Goal: Transaction & Acquisition: Purchase product/service

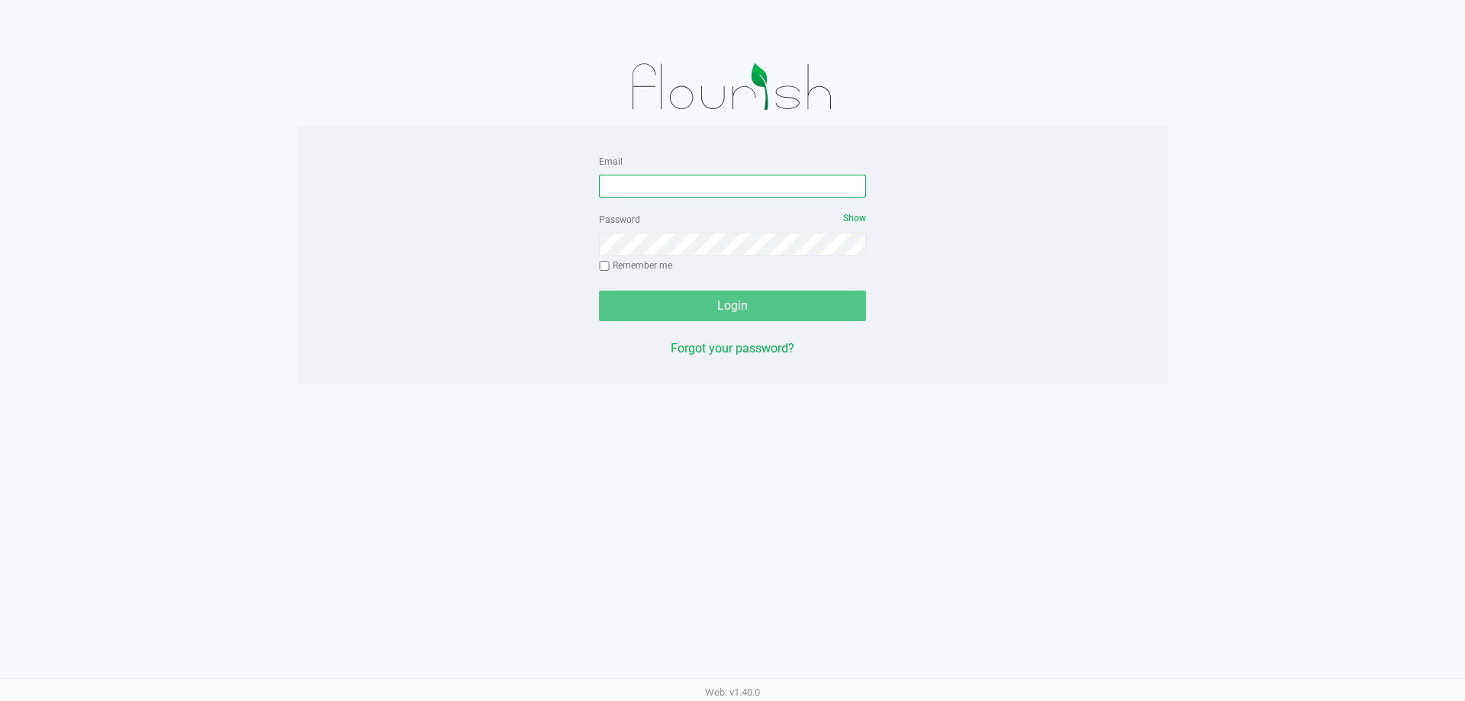
click at [638, 187] on input "Email" at bounding box center [732, 186] width 267 height 23
type input "[EMAIL_ADDRESS][DOMAIN_NAME]"
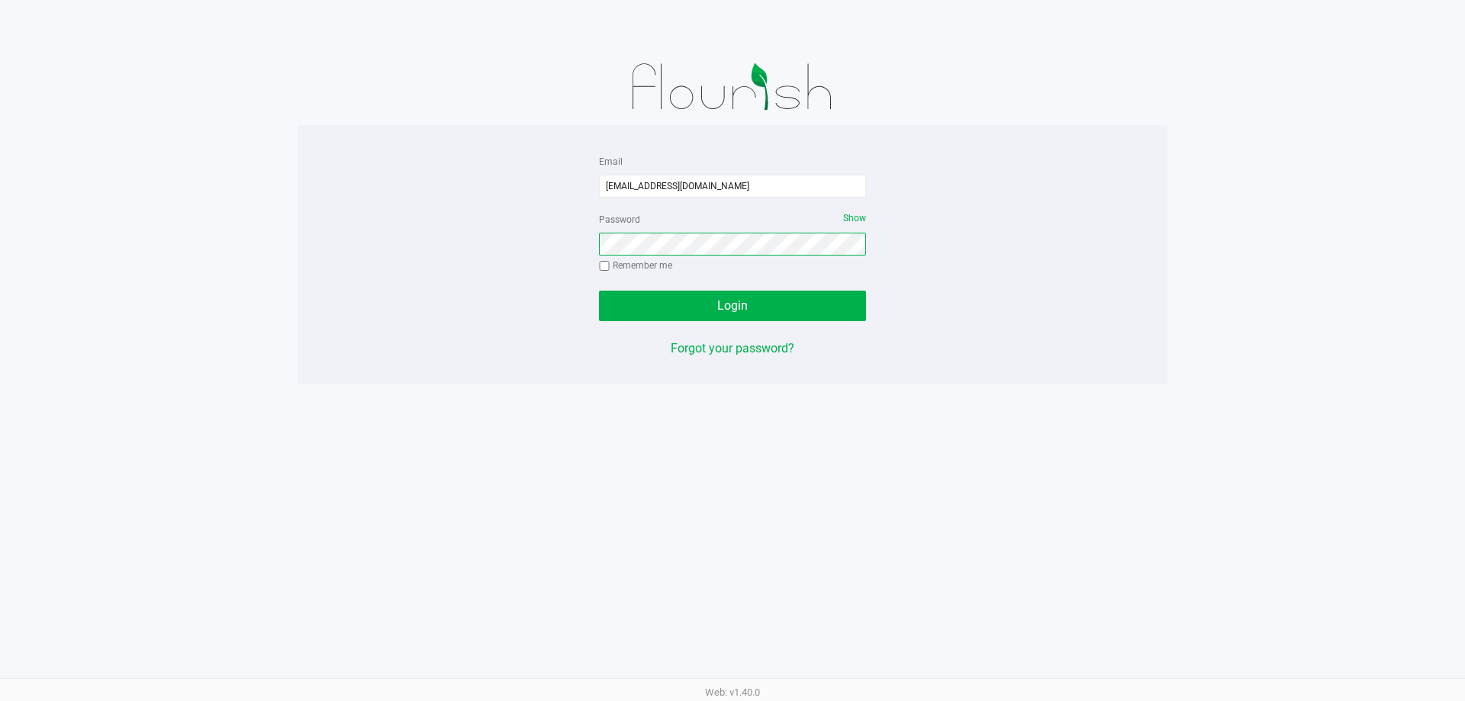
click at [599, 291] on button "Login" at bounding box center [732, 306] width 267 height 31
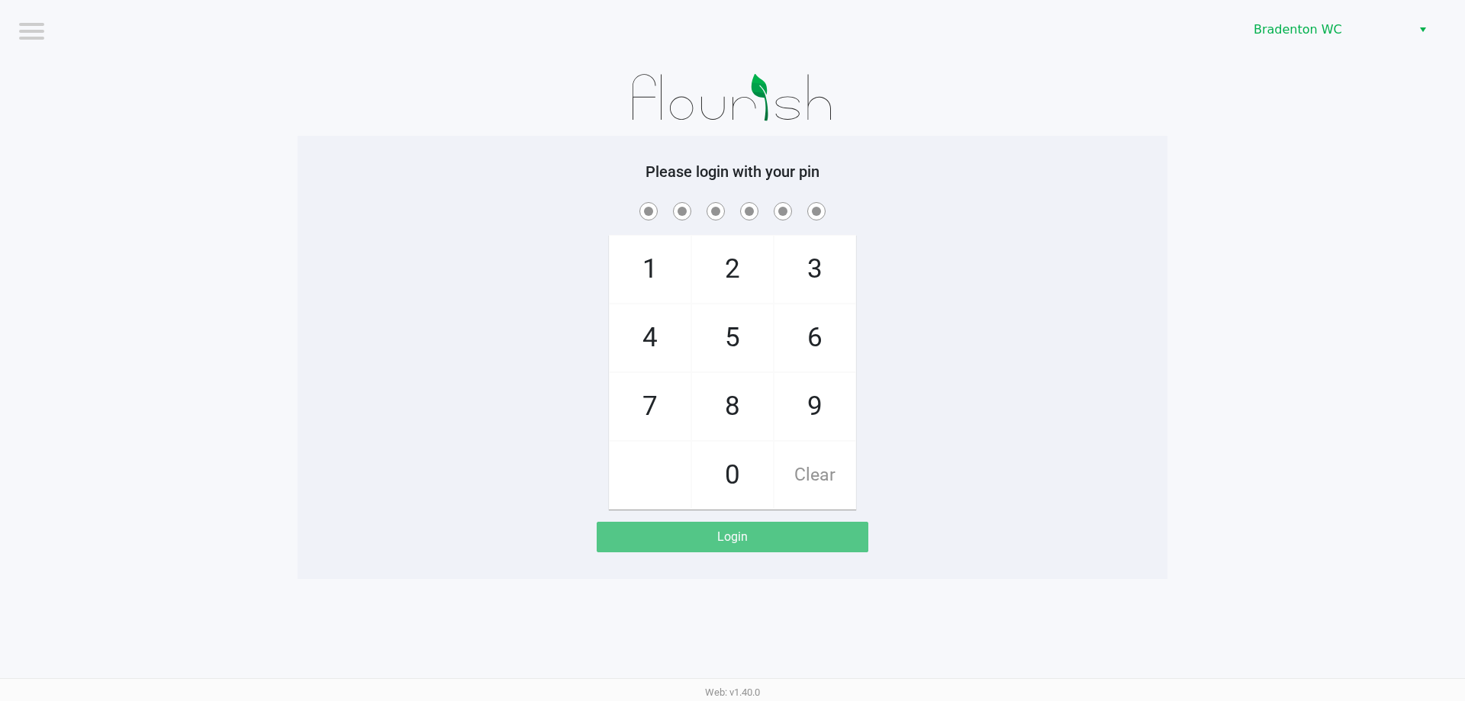
click at [727, 266] on span "2" at bounding box center [732, 269] width 81 height 67
checkbox input "true"
click at [727, 266] on span "2" at bounding box center [732, 269] width 81 height 67
checkbox input "true"
click at [727, 266] on span "2" at bounding box center [732, 269] width 81 height 67
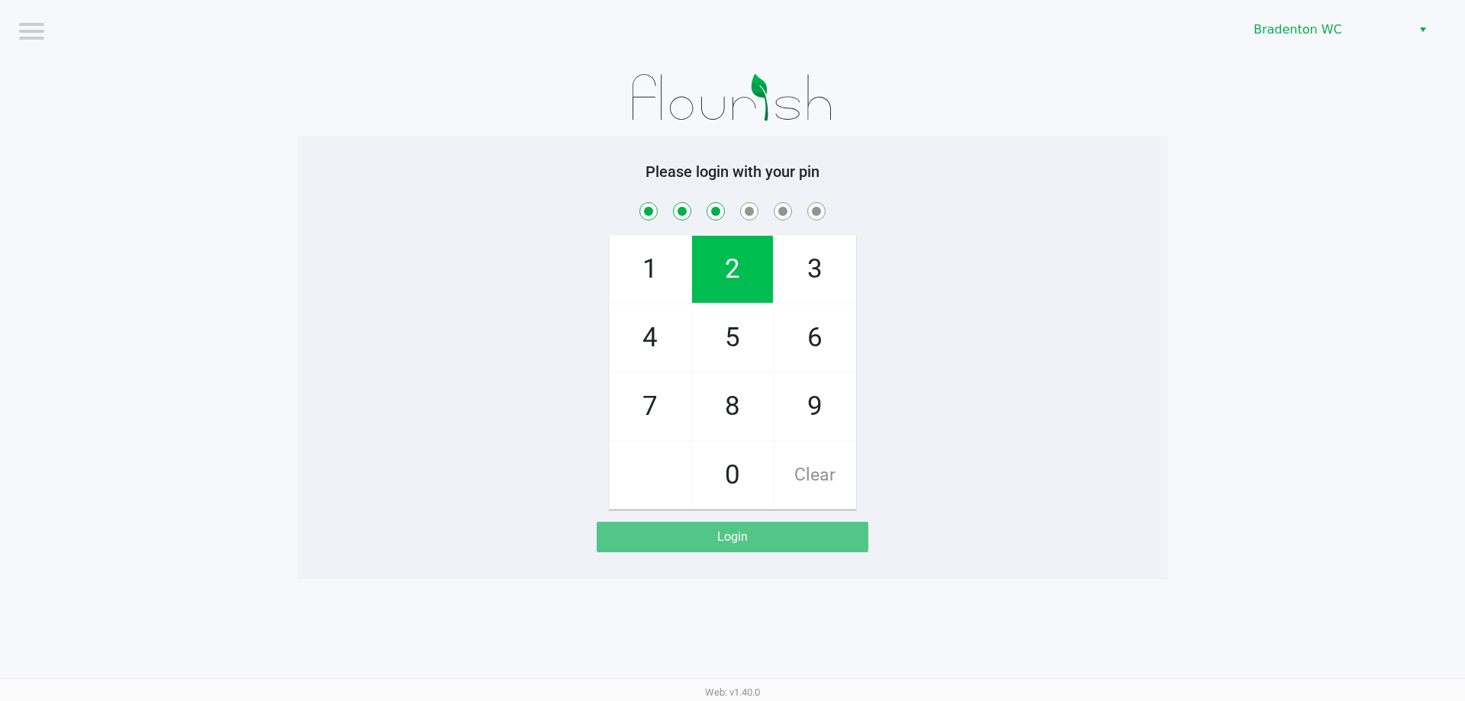
checkbox input "true"
click at [727, 266] on span "2" at bounding box center [732, 269] width 81 height 67
checkbox input "true"
drag, startPoint x: 825, startPoint y: 407, endPoint x: 824, endPoint y: 396, distance: 11.5
click at [824, 401] on span "9" at bounding box center [814, 406] width 81 height 67
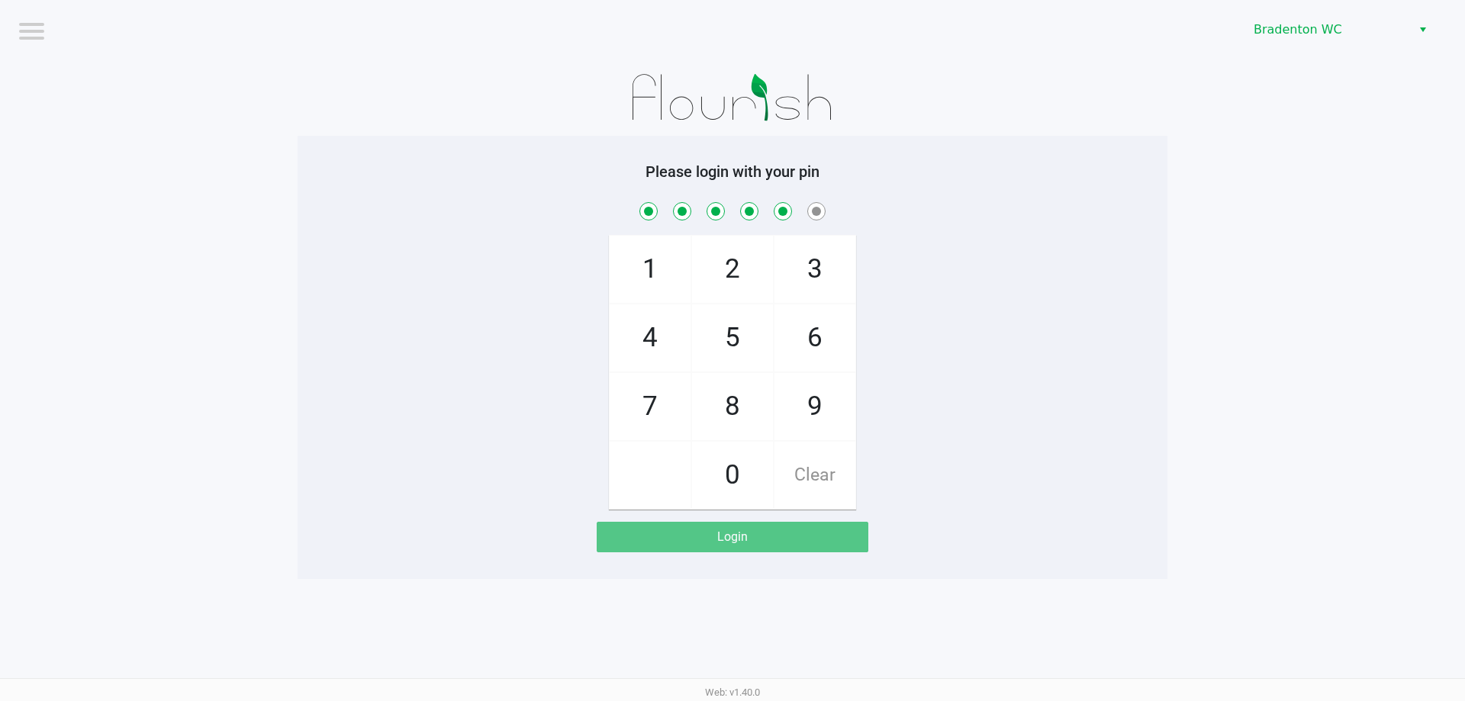
checkbox input "true"
click at [817, 350] on span "6" at bounding box center [814, 337] width 81 height 67
checkbox input "true"
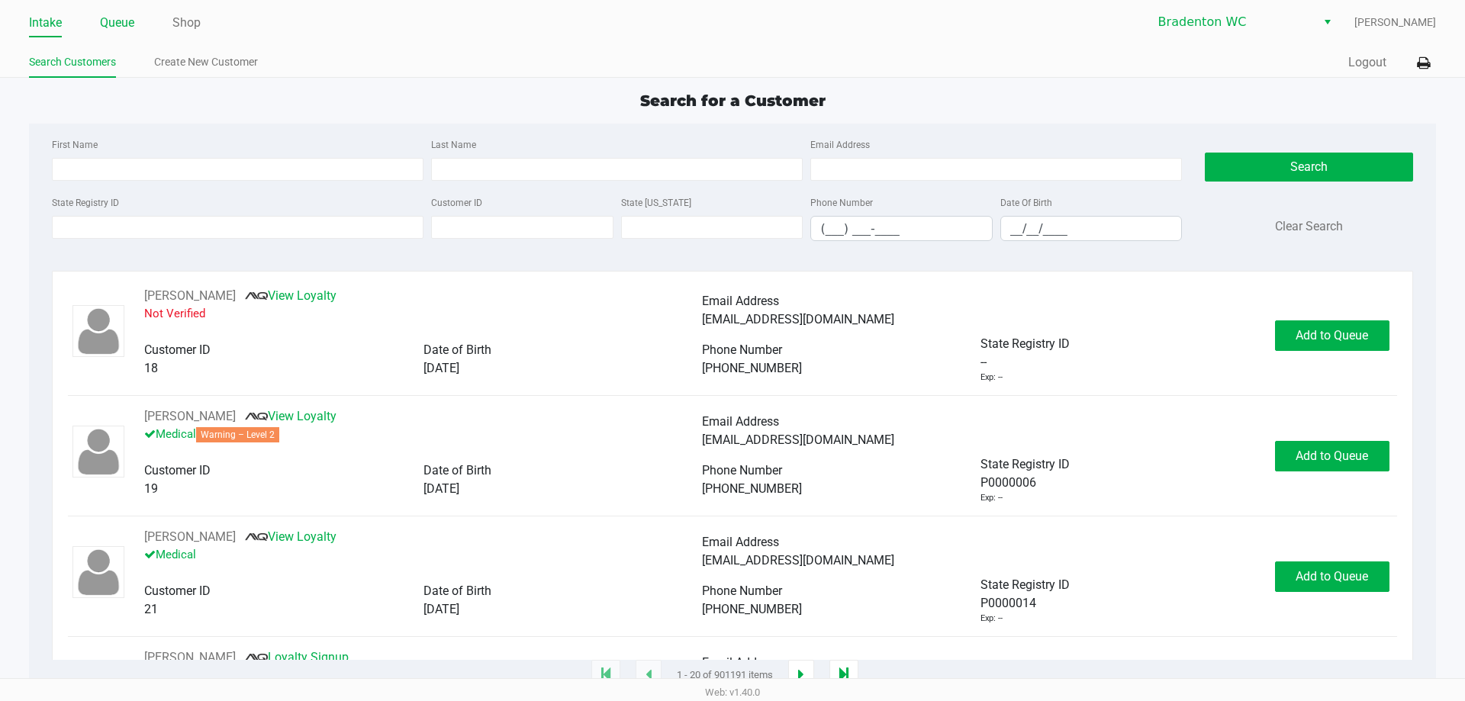
click at [110, 24] on link "Queue" at bounding box center [117, 22] width 34 height 21
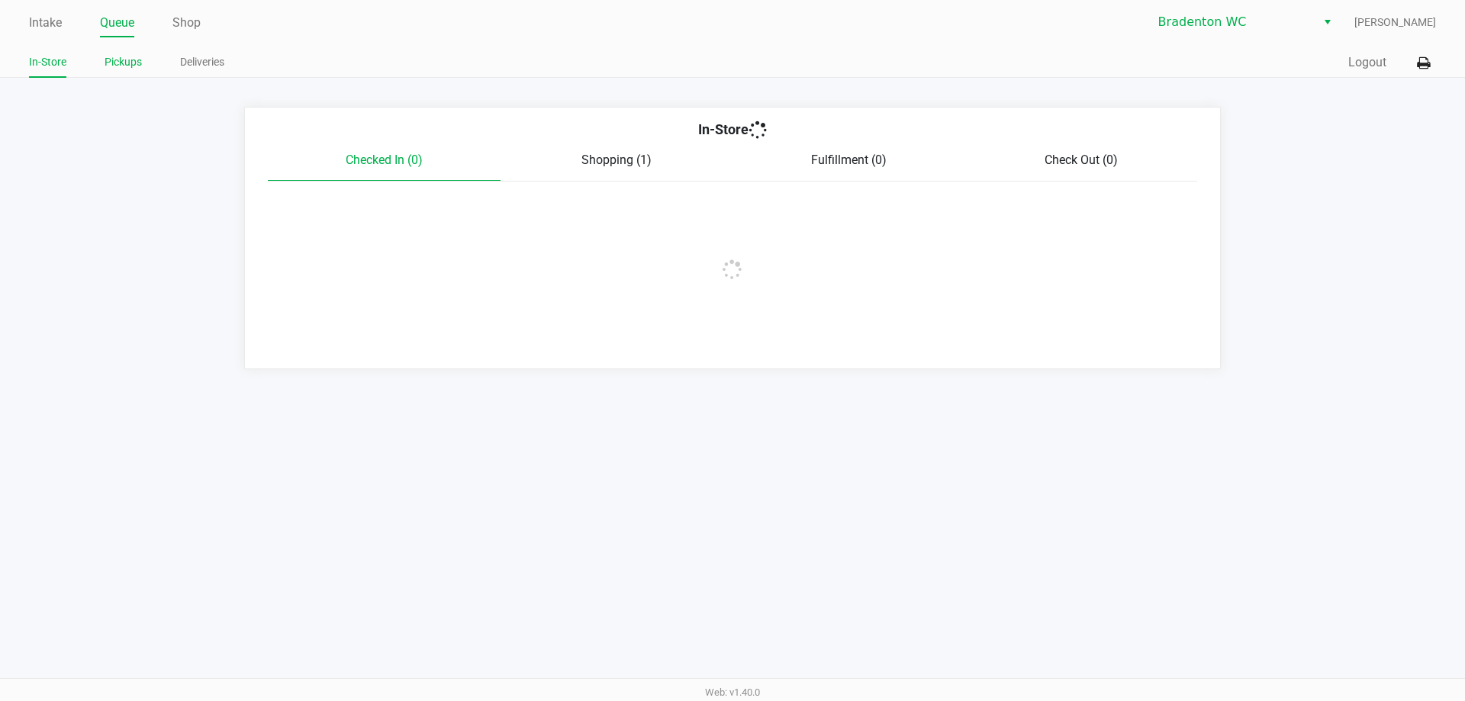
click at [136, 64] on link "Pickups" at bounding box center [123, 62] width 37 height 19
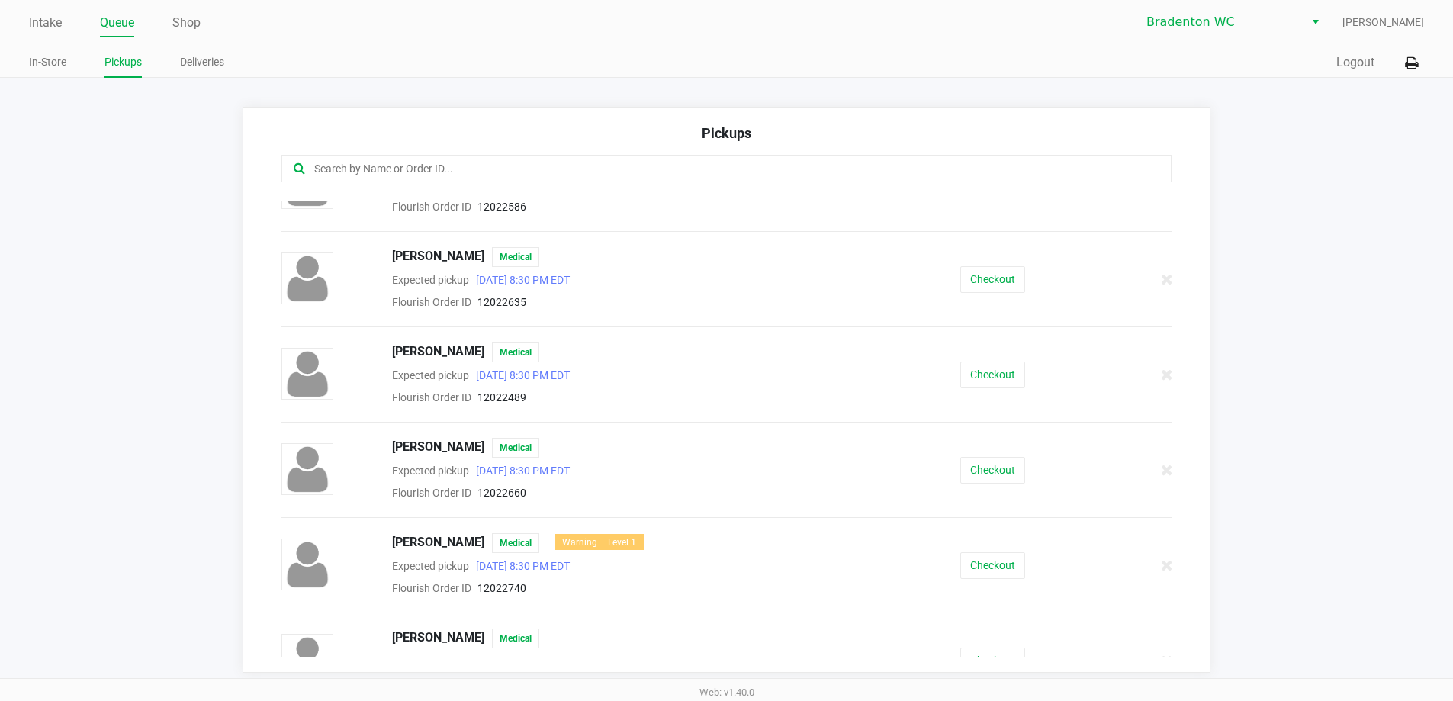
scroll to position [458, 0]
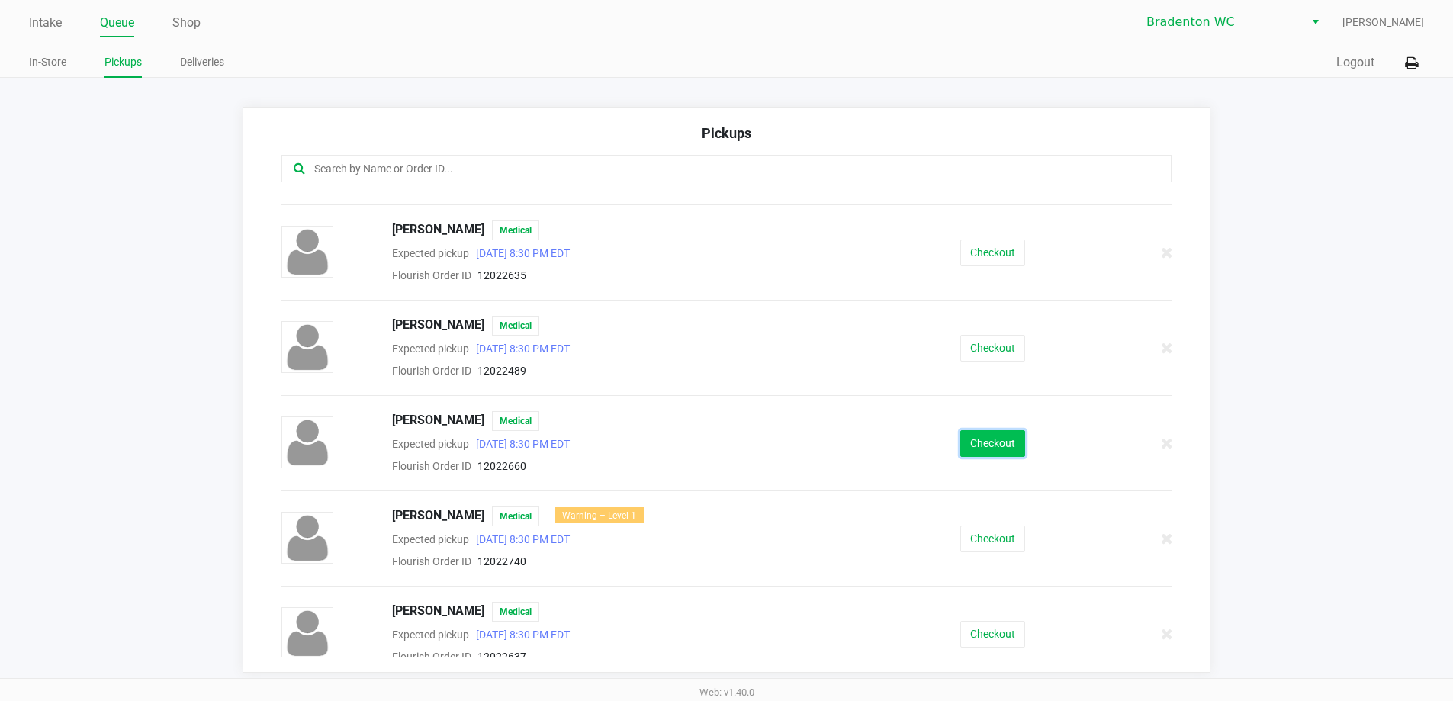
click at [995, 436] on button "Checkout" at bounding box center [992, 443] width 65 height 27
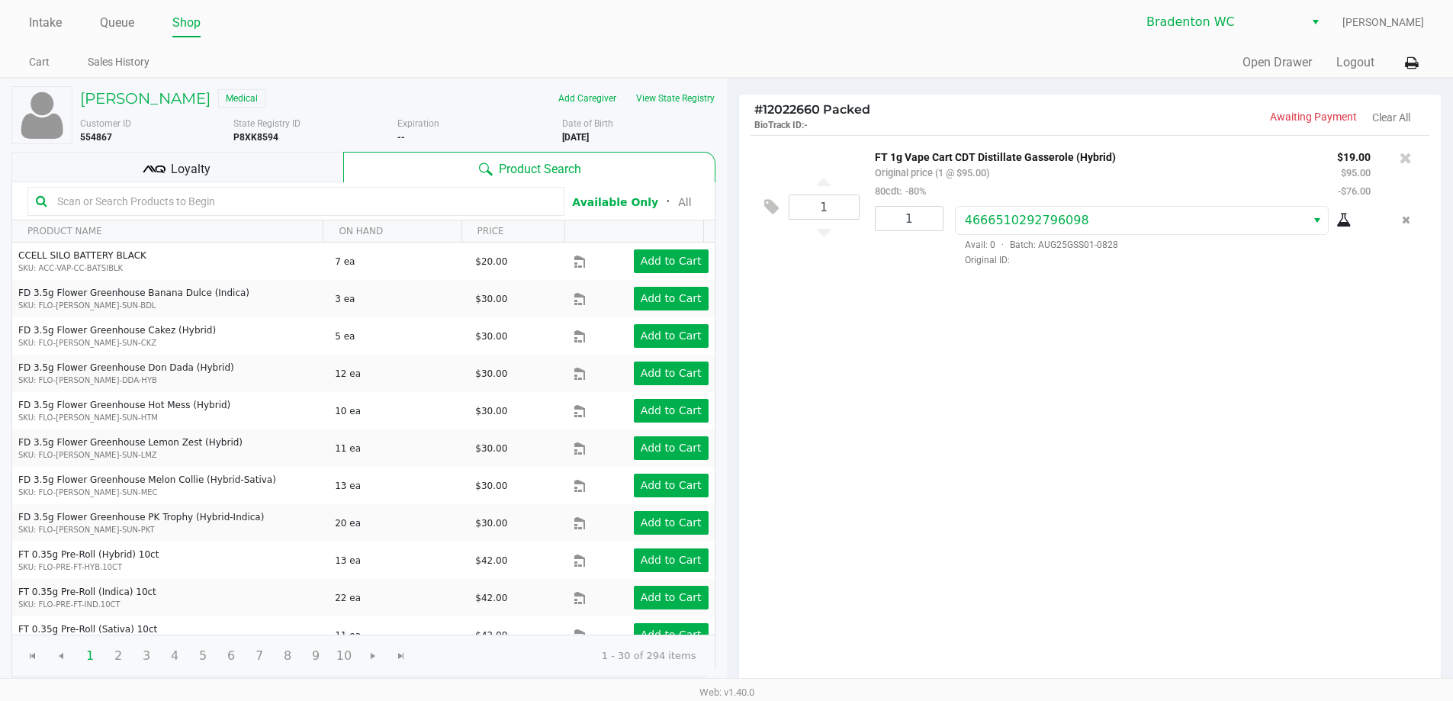
scroll to position [156, 0]
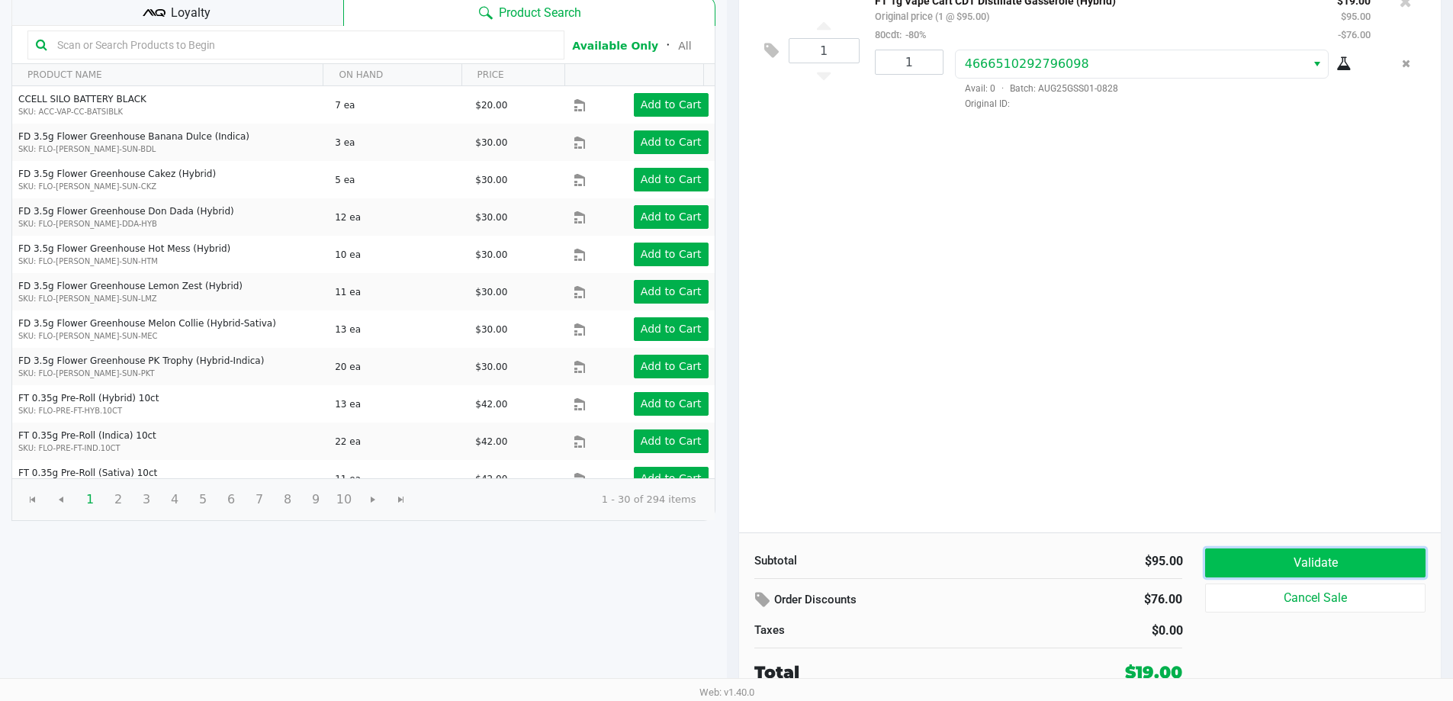
click at [1331, 552] on button "Validate" at bounding box center [1315, 562] width 220 height 29
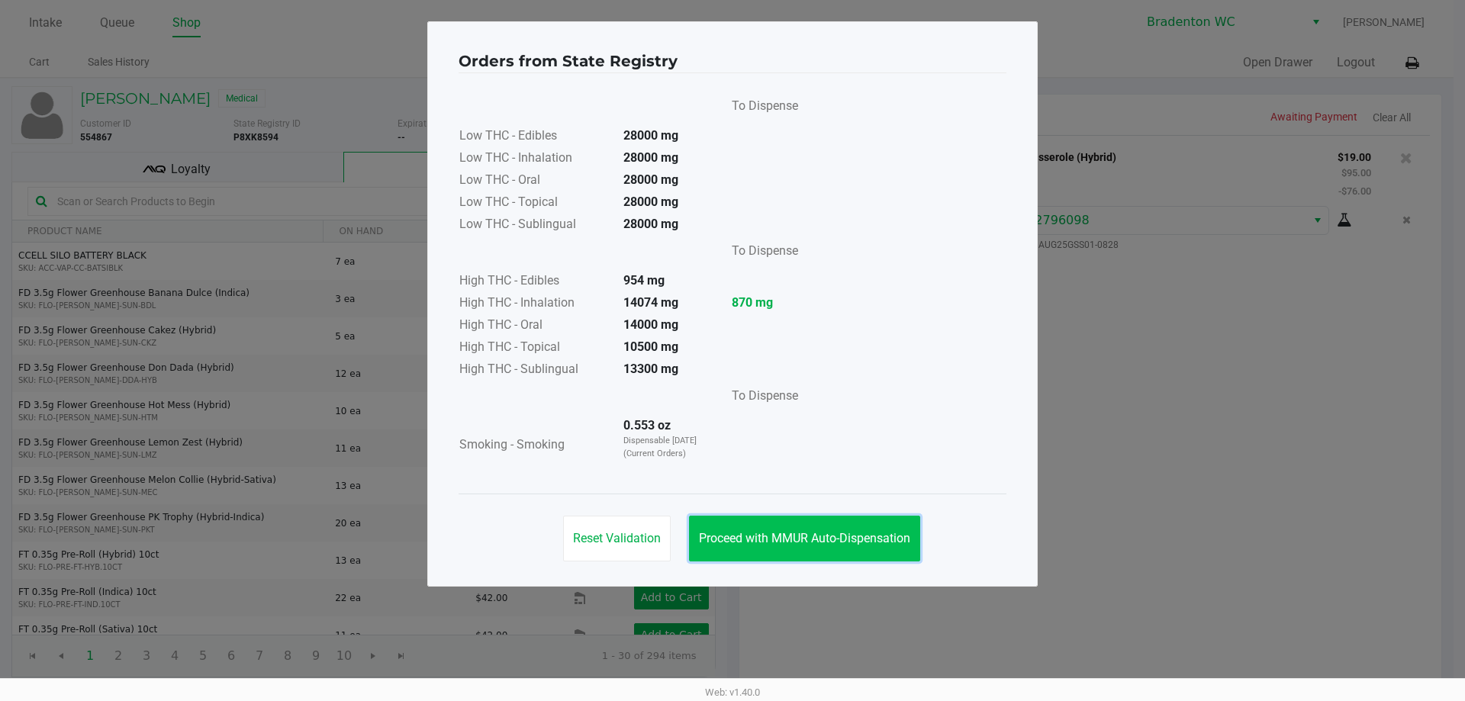
click at [780, 526] on button "Proceed with MMUR Auto-Dispensation" at bounding box center [804, 539] width 231 height 46
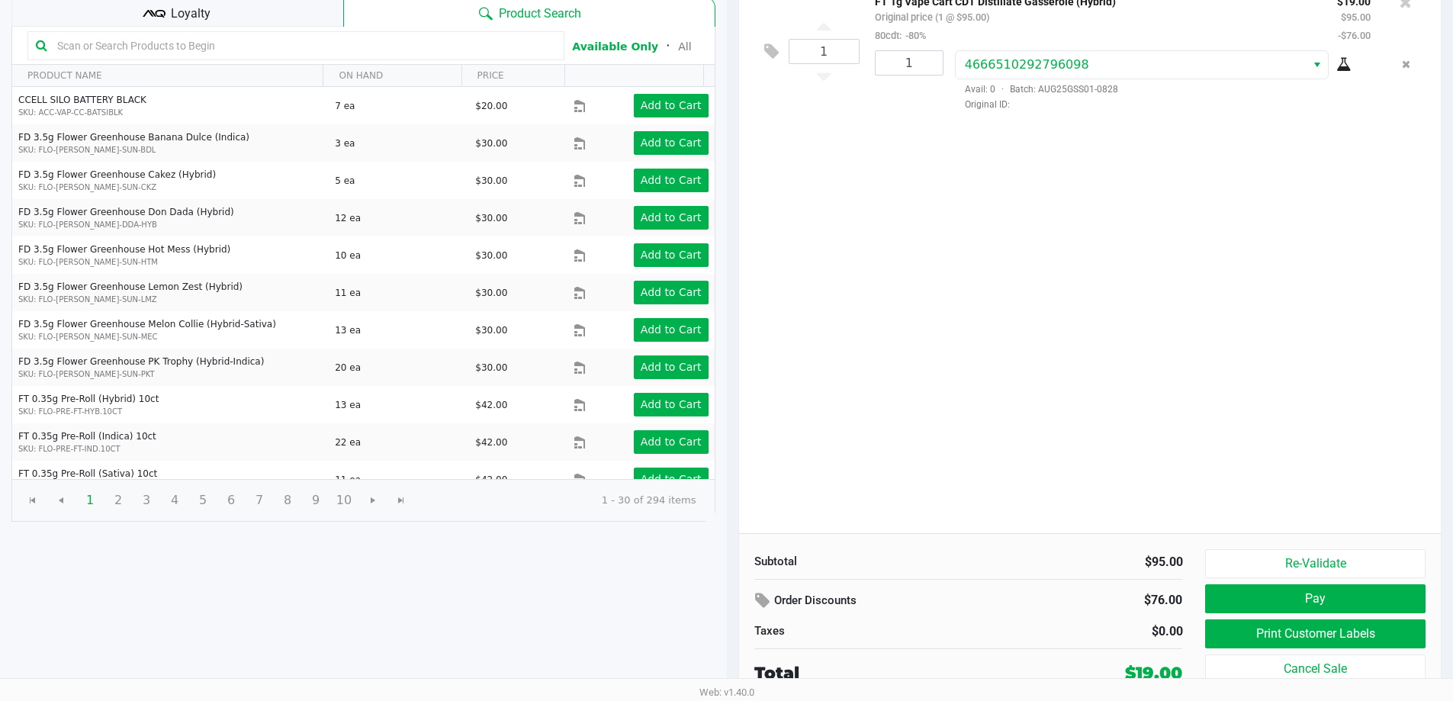
scroll to position [156, 0]
click at [1332, 626] on button "Print Customer Labels" at bounding box center [1315, 633] width 220 height 29
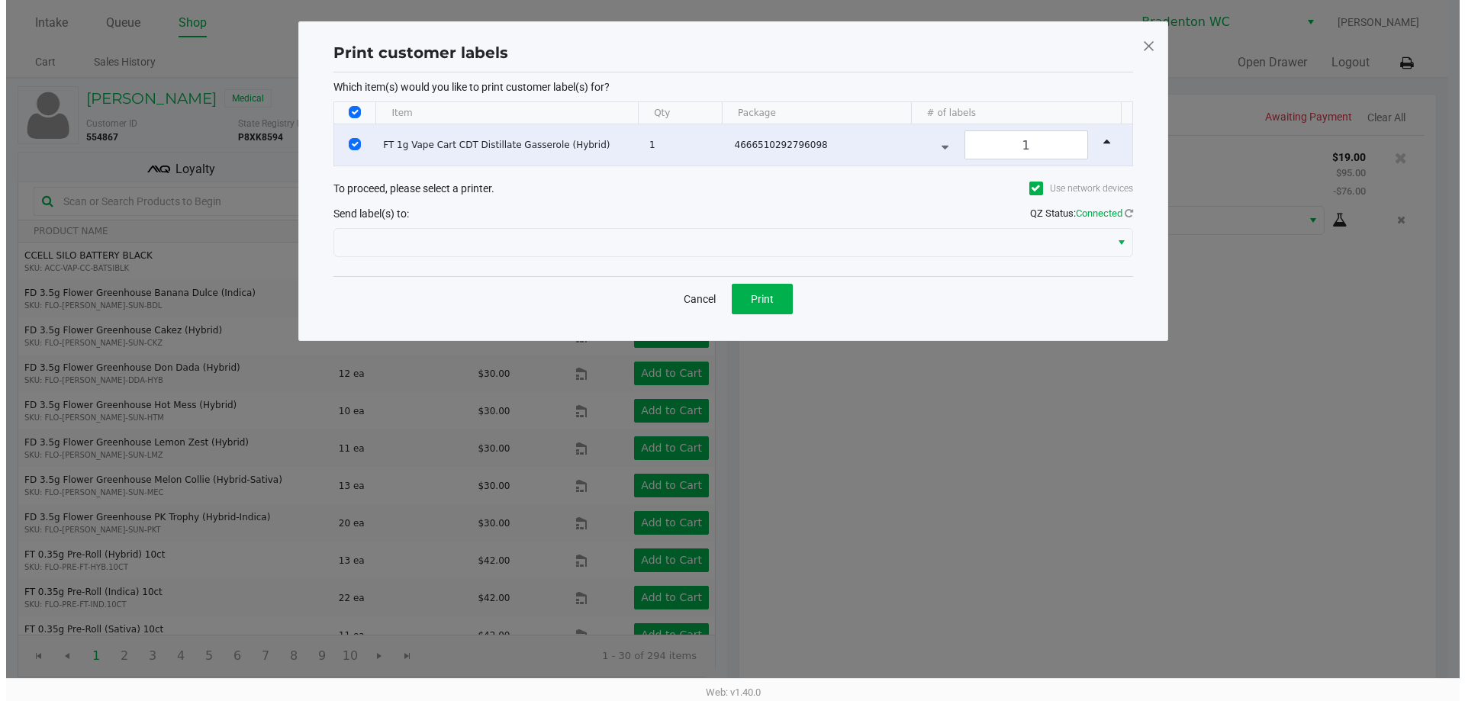
scroll to position [0, 0]
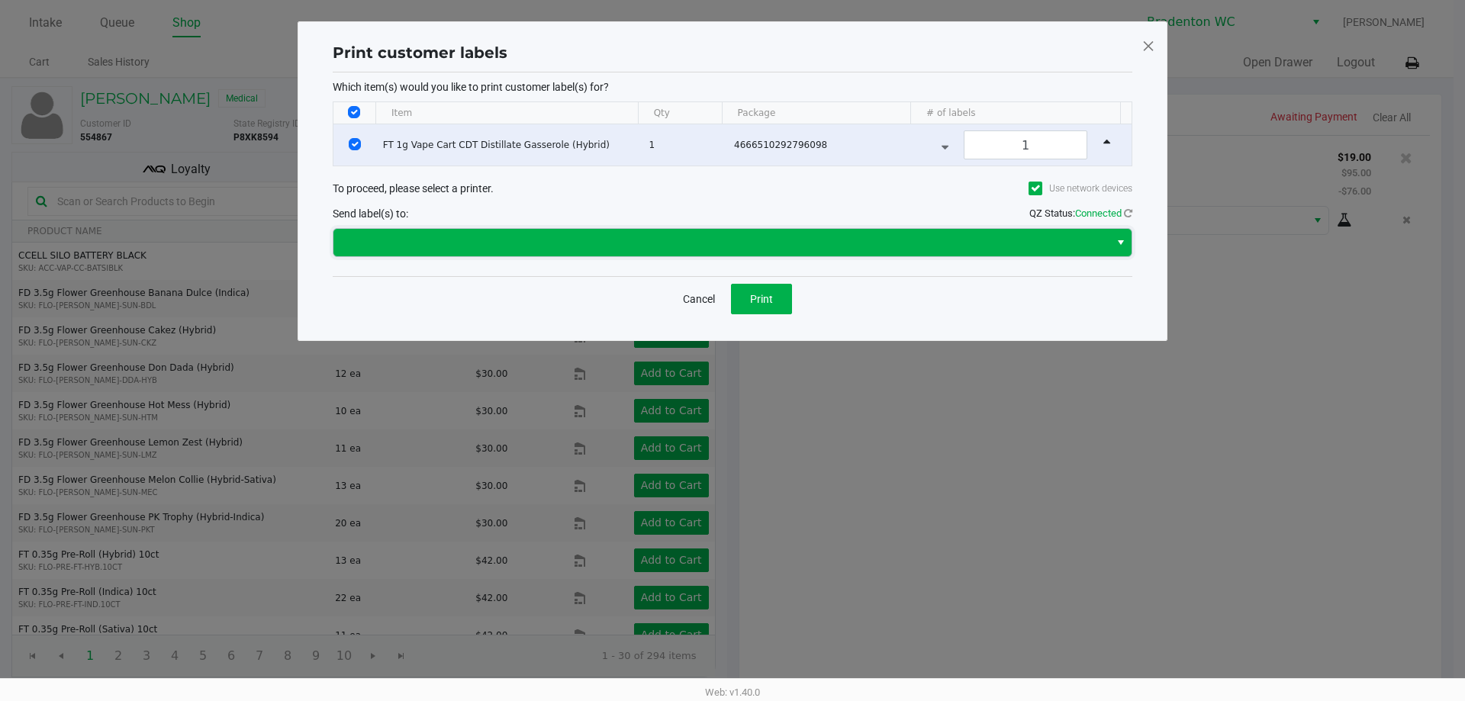
click at [645, 235] on span at bounding box center [721, 242] width 757 height 18
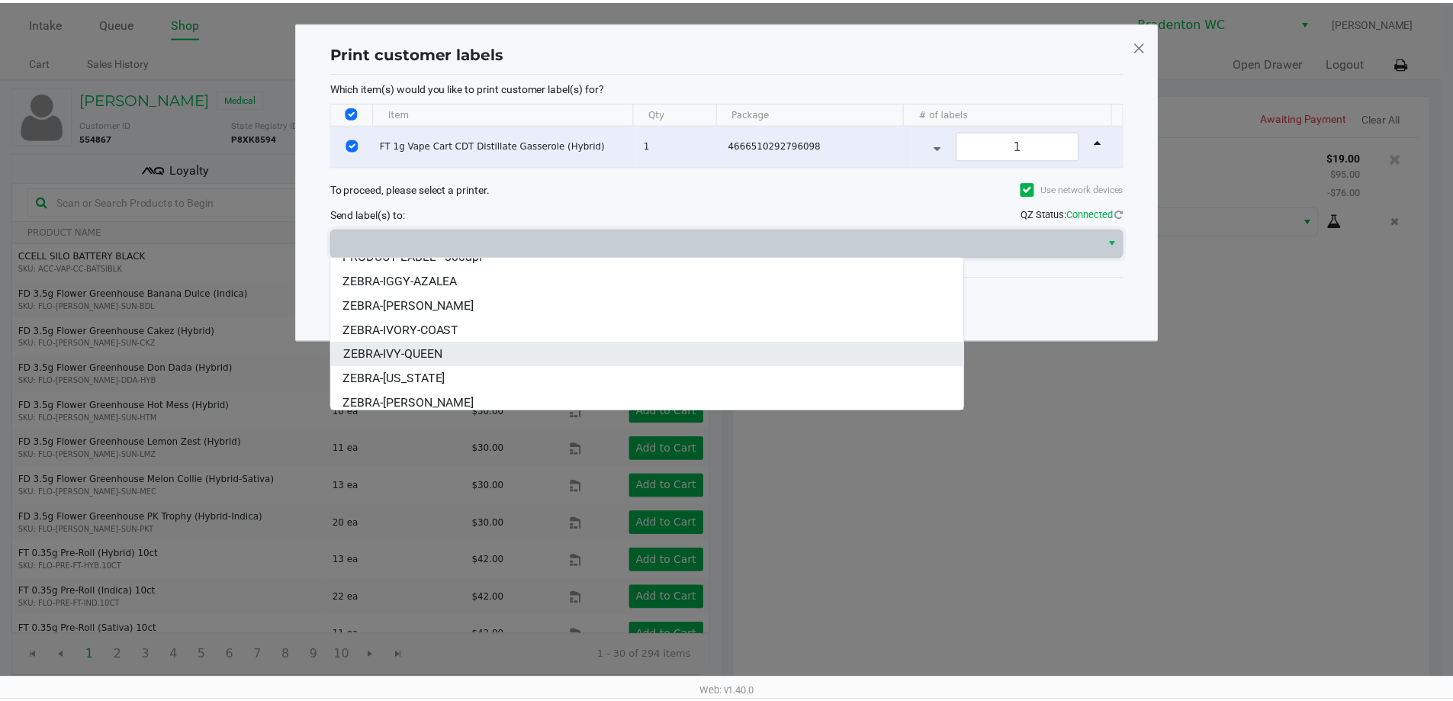
scroll to position [92, 0]
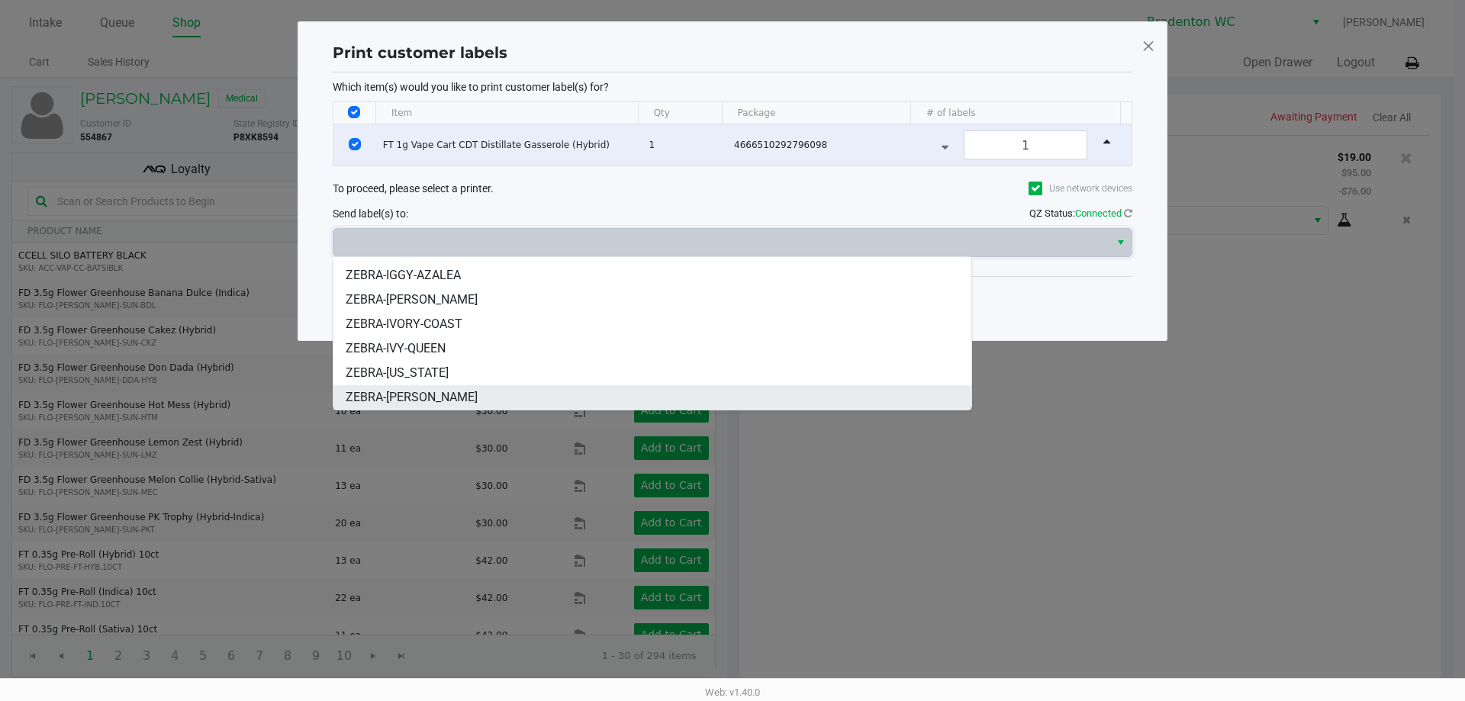
click at [455, 393] on span "ZEBRA-HUMBERTO-LEON" at bounding box center [412, 397] width 132 height 18
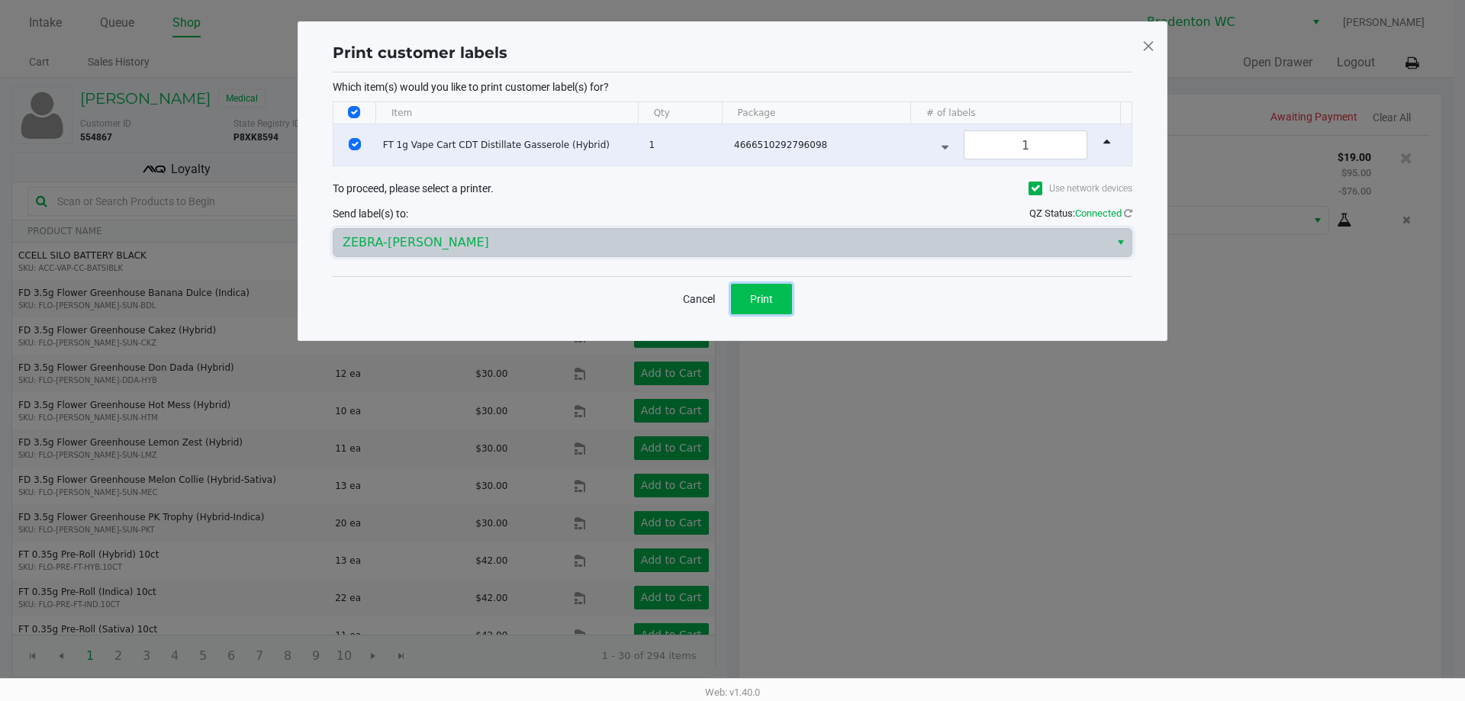
click at [746, 299] on button "Print" at bounding box center [761, 299] width 61 height 31
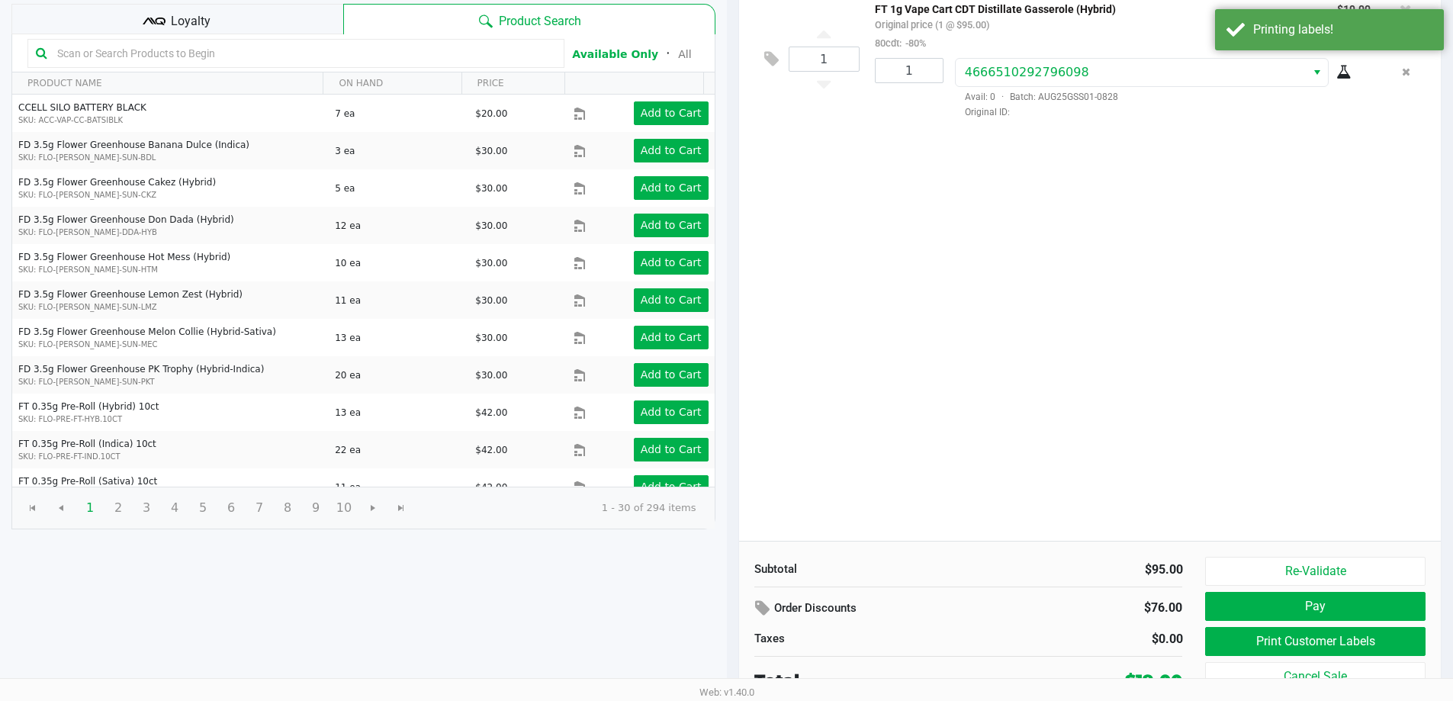
scroll to position [156, 0]
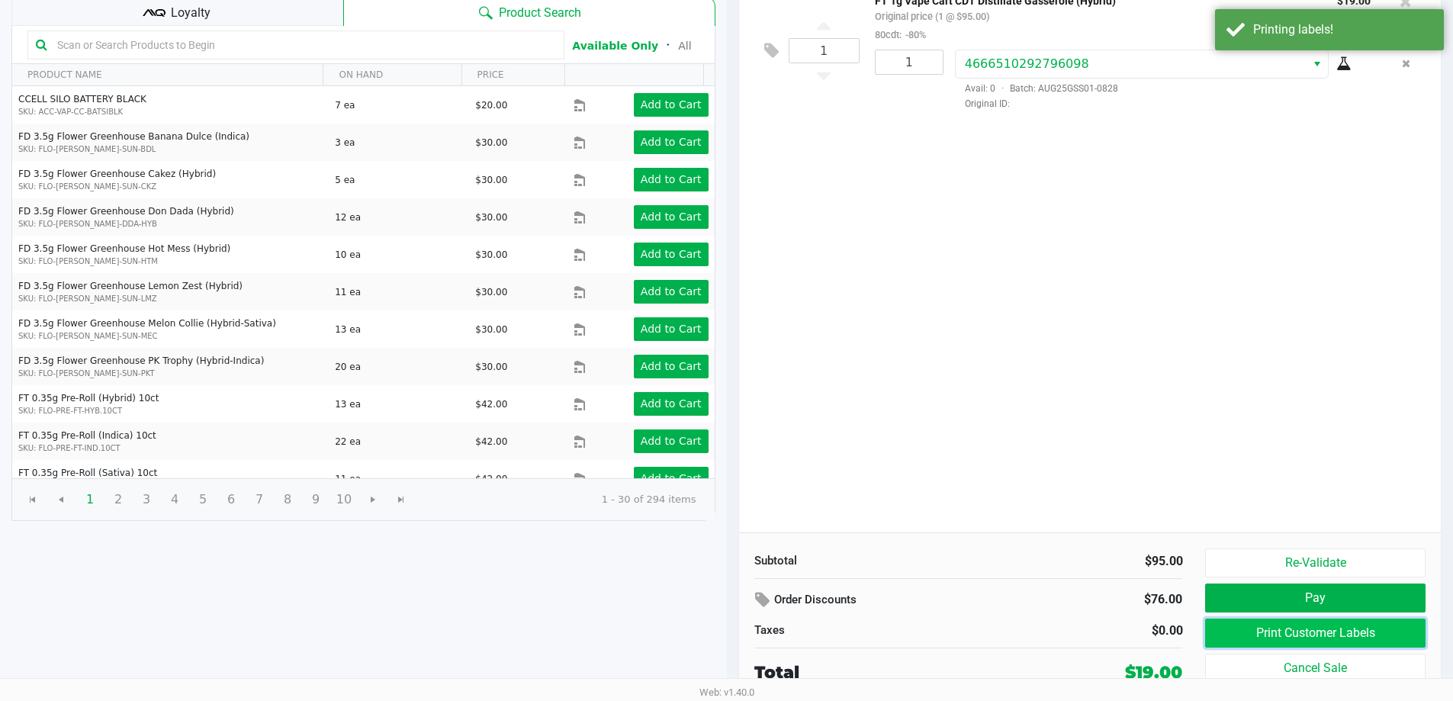
click at [1312, 627] on button "Print Customer Labels" at bounding box center [1315, 633] width 220 height 29
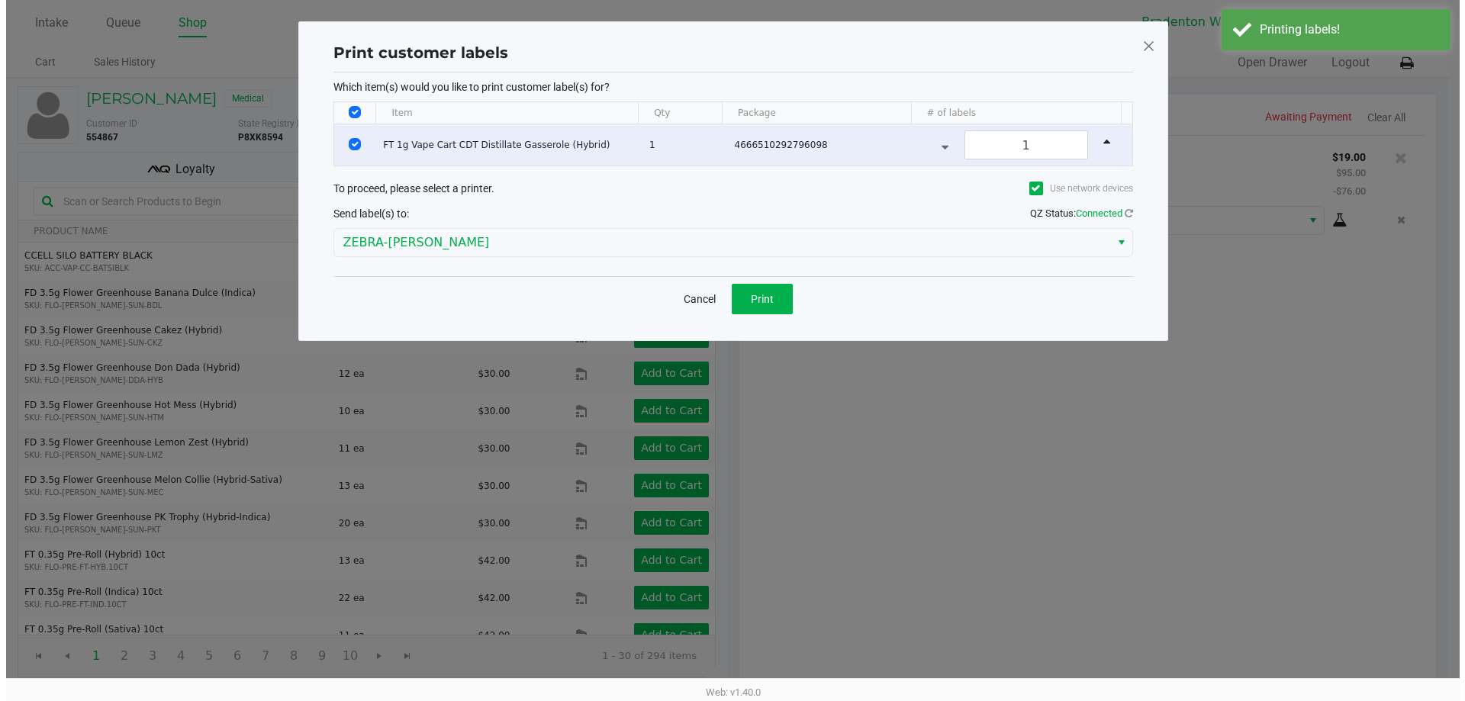
scroll to position [0, 0]
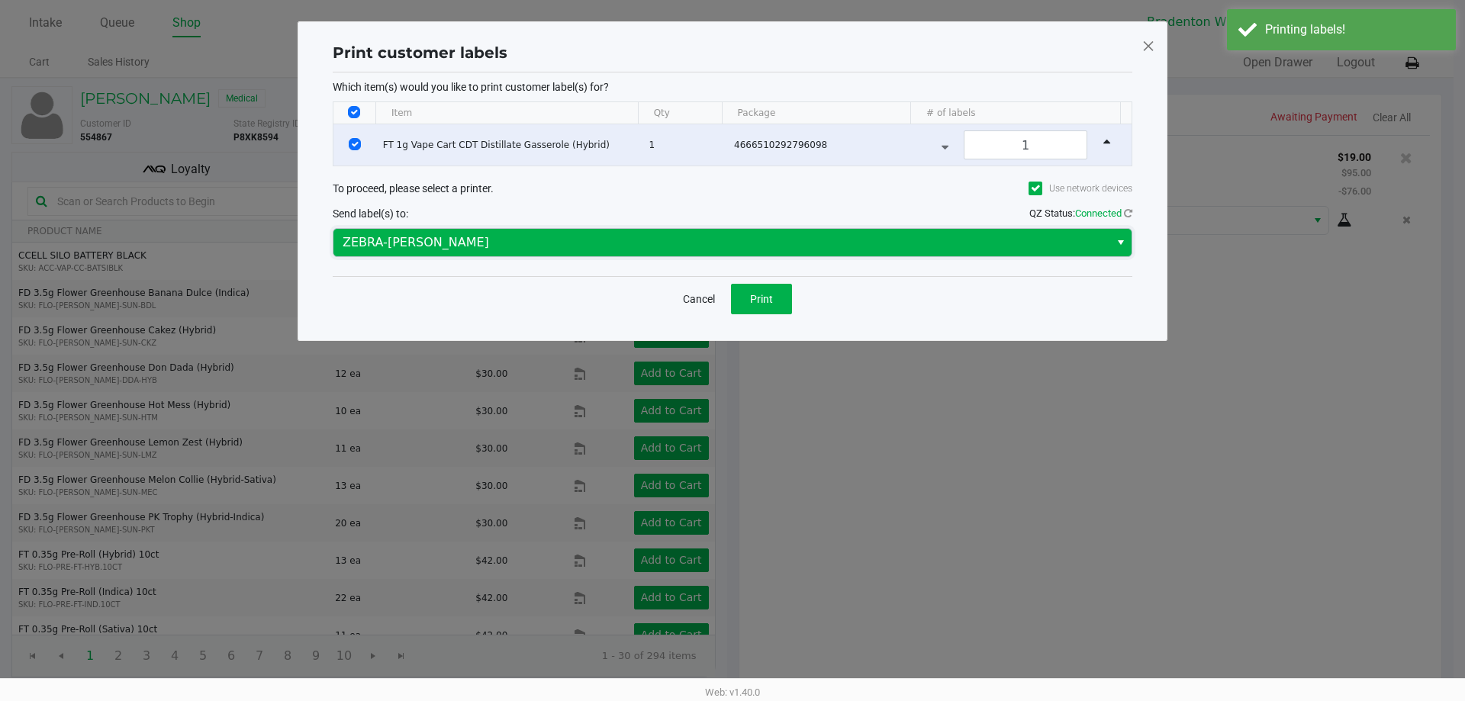
click at [419, 251] on span "ZEBRA-HUMBERTO-LEON" at bounding box center [721, 242] width 776 height 27
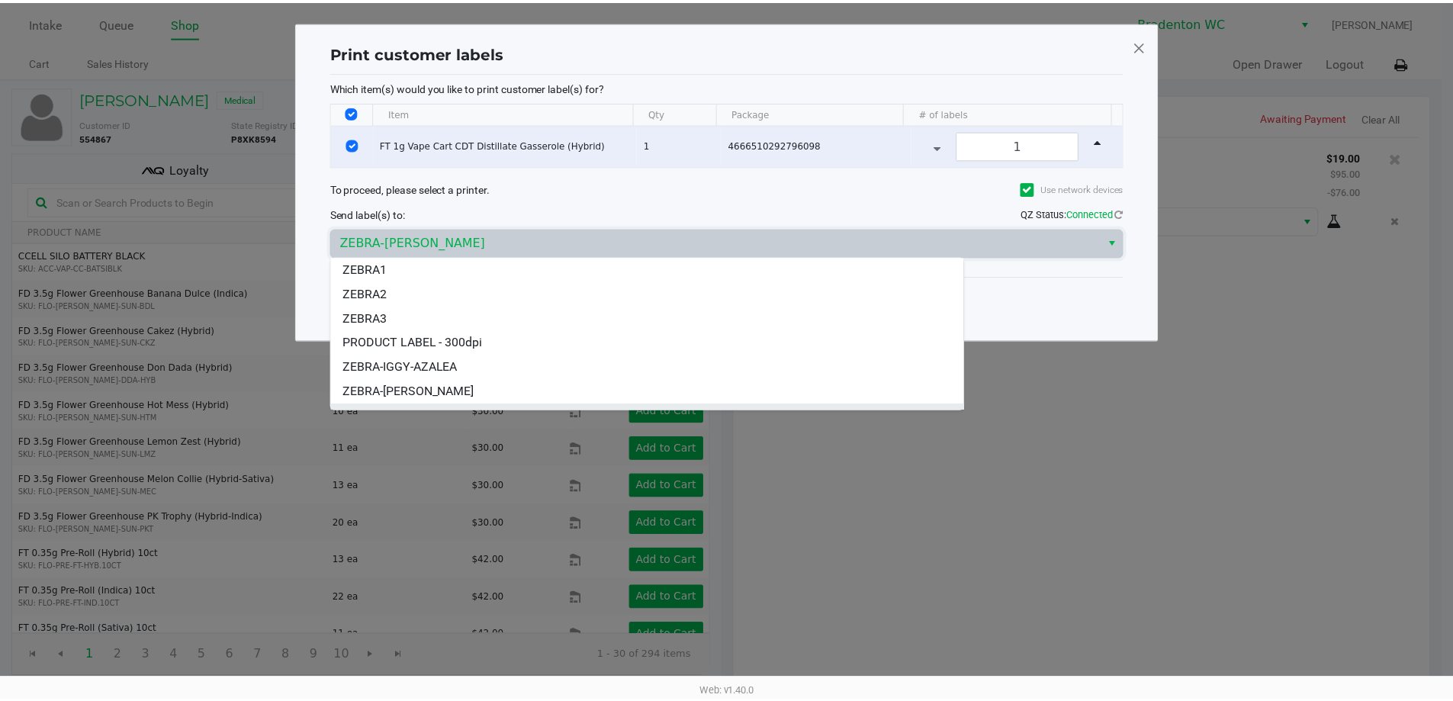
scroll to position [92, 0]
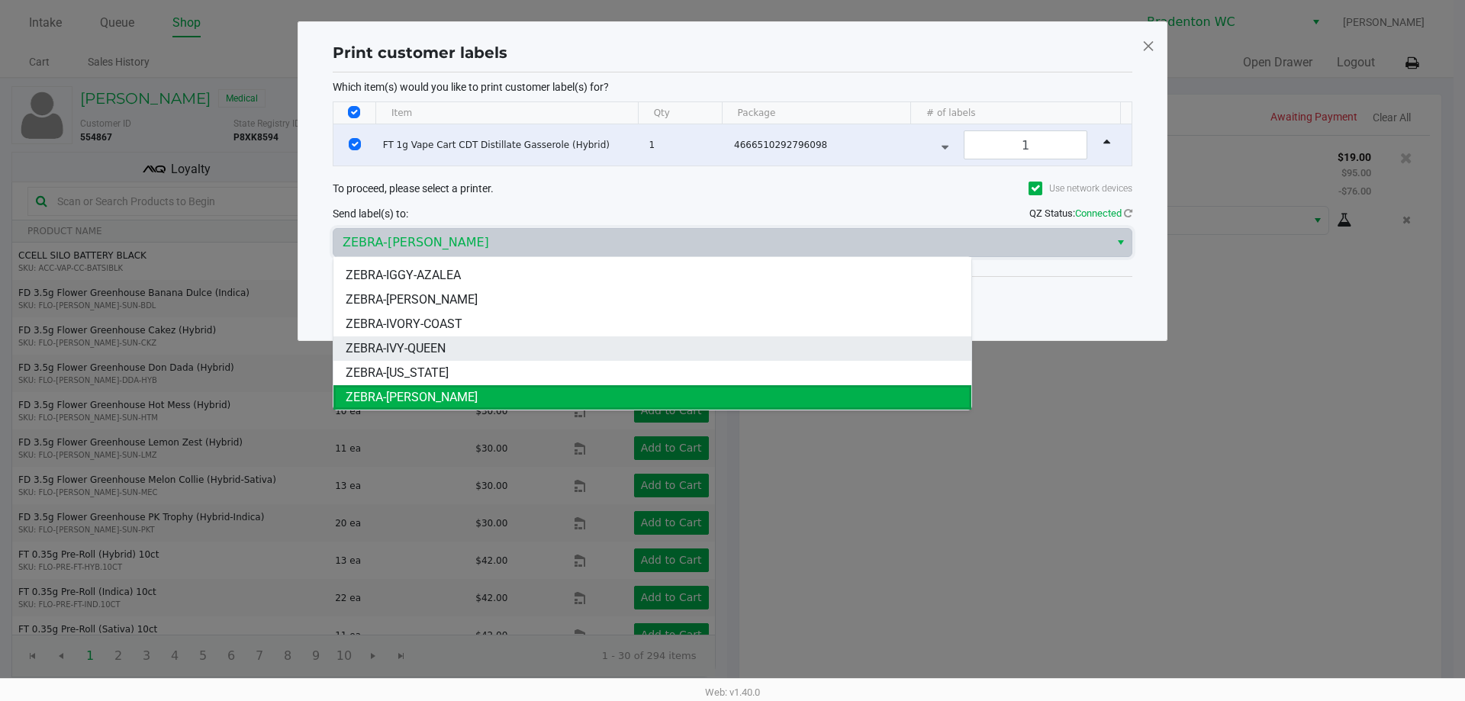
click at [468, 343] on li "ZEBRA-IVY-QUEEN" at bounding box center [652, 348] width 638 height 24
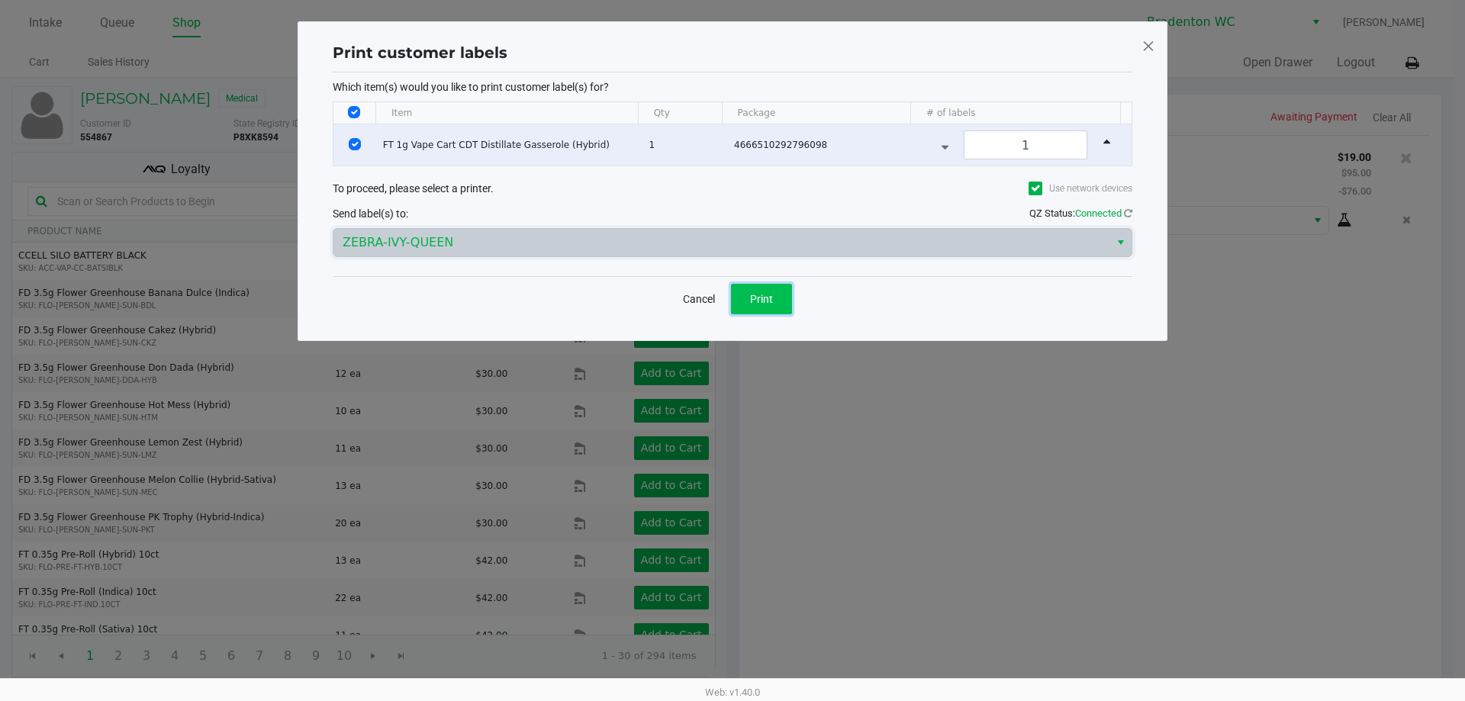
click at [780, 294] on button "Print" at bounding box center [761, 299] width 61 height 31
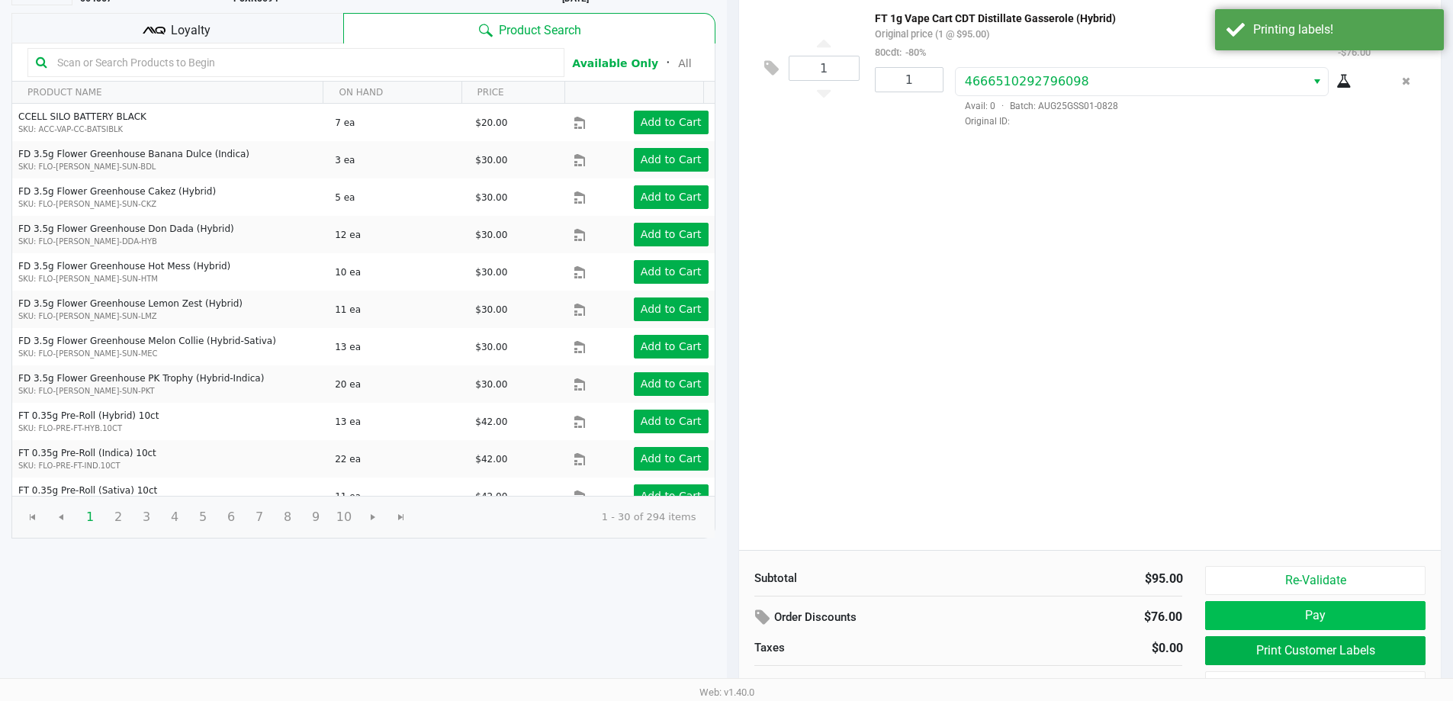
scroll to position [156, 0]
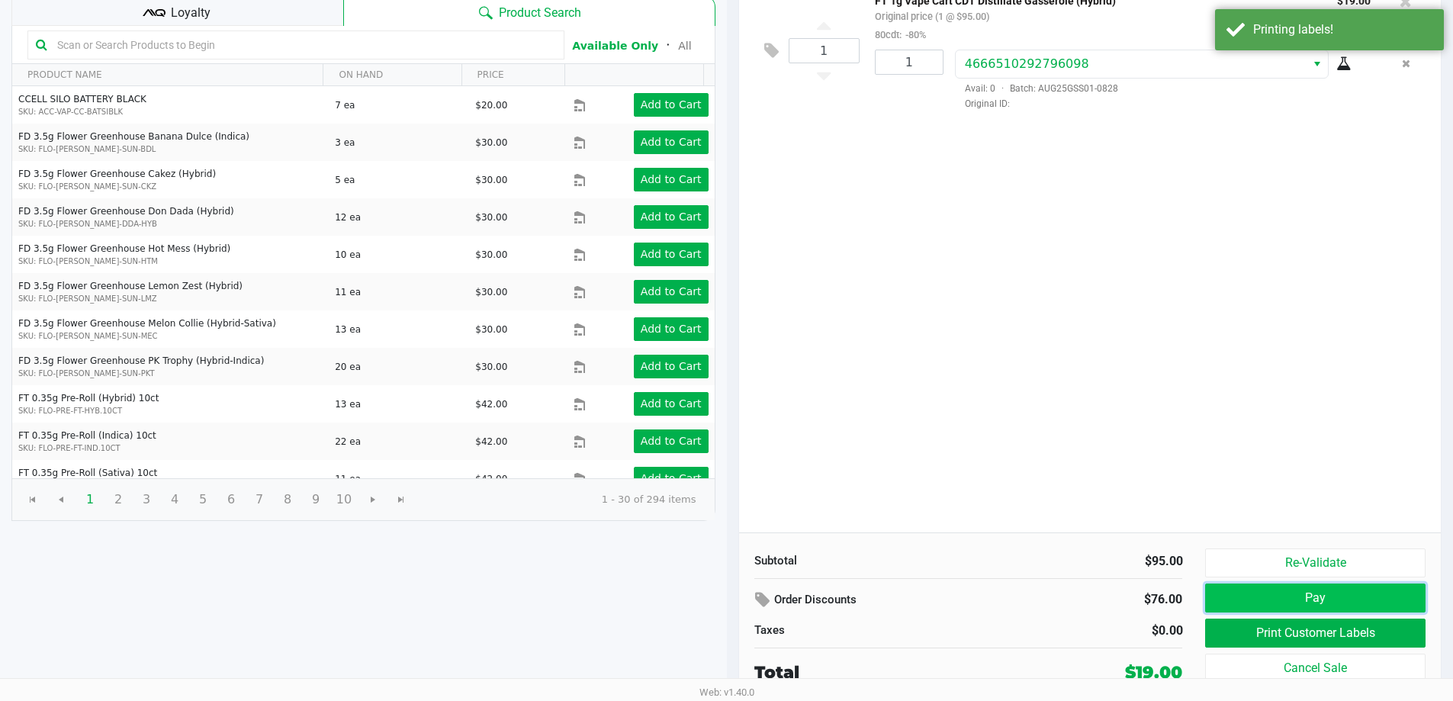
click at [1298, 591] on button "Pay" at bounding box center [1315, 598] width 220 height 29
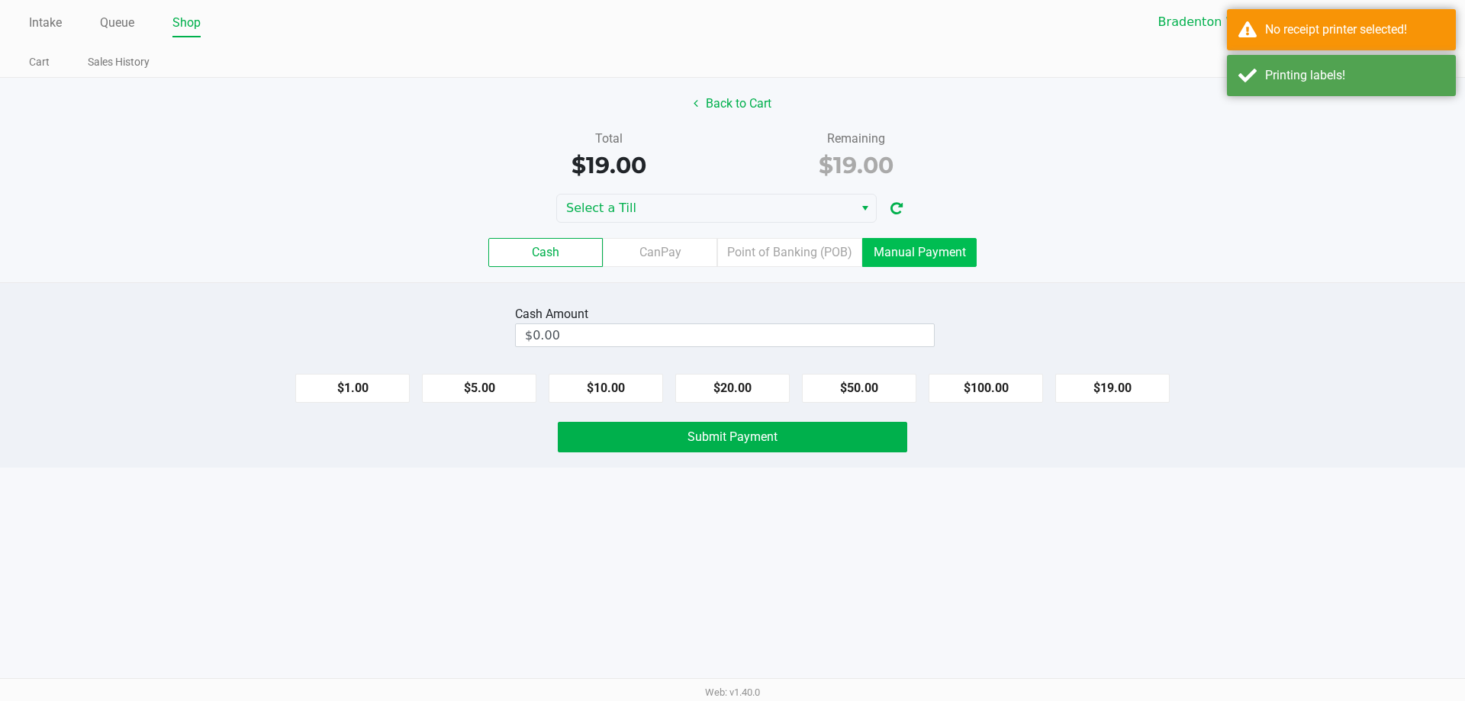
click at [892, 252] on label "Manual Payment" at bounding box center [919, 252] width 114 height 29
click at [0, 0] on 8 "Manual Payment" at bounding box center [0, 0] width 0 height 0
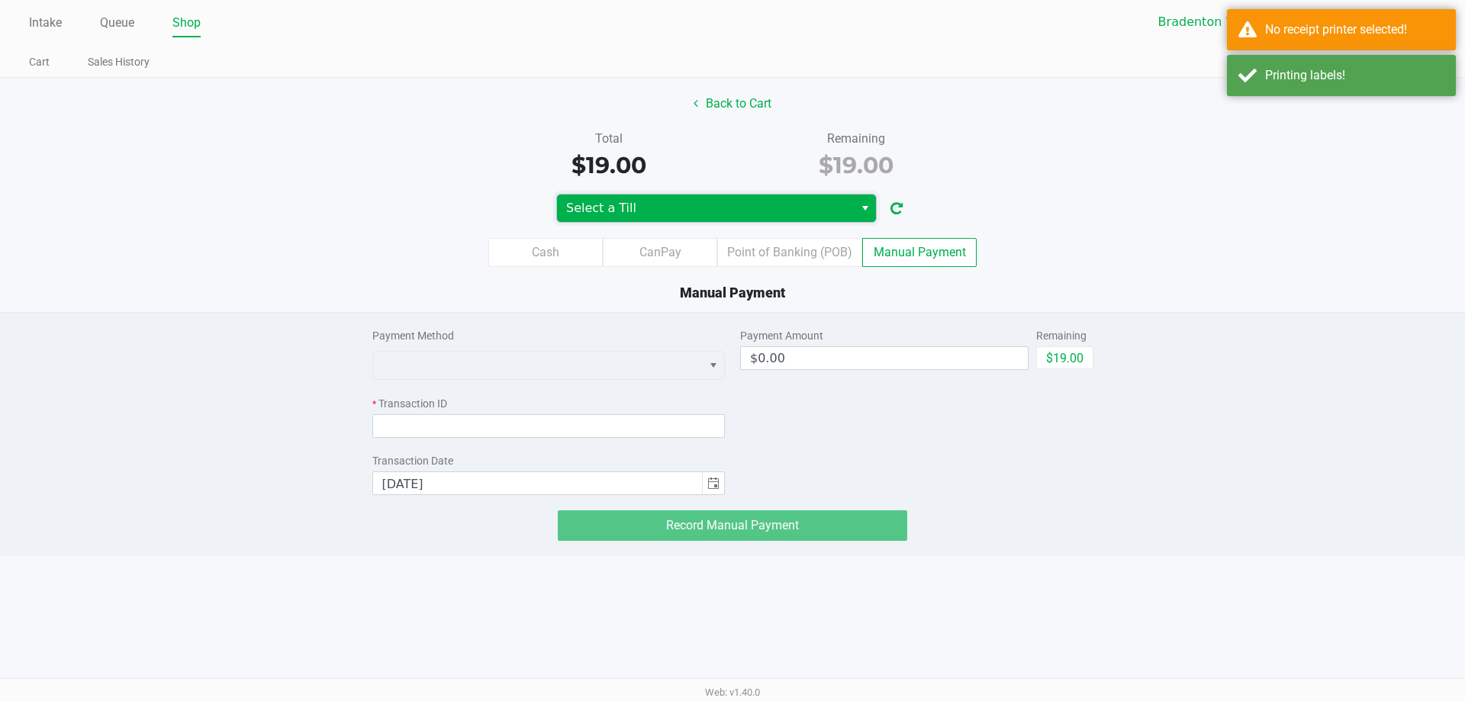
click at [635, 219] on span "Select a Till" at bounding box center [705, 208] width 297 height 27
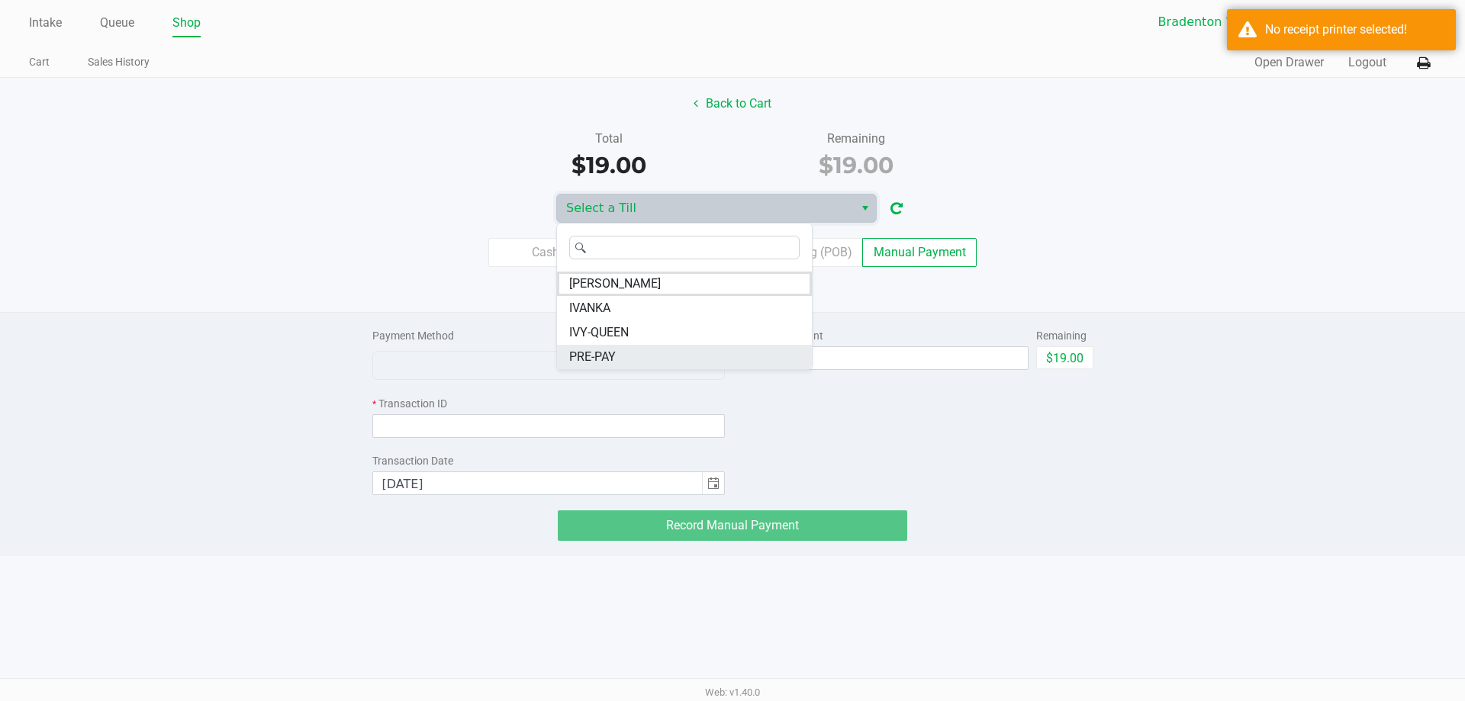
click at [636, 347] on li "PRE-PAY" at bounding box center [684, 357] width 255 height 24
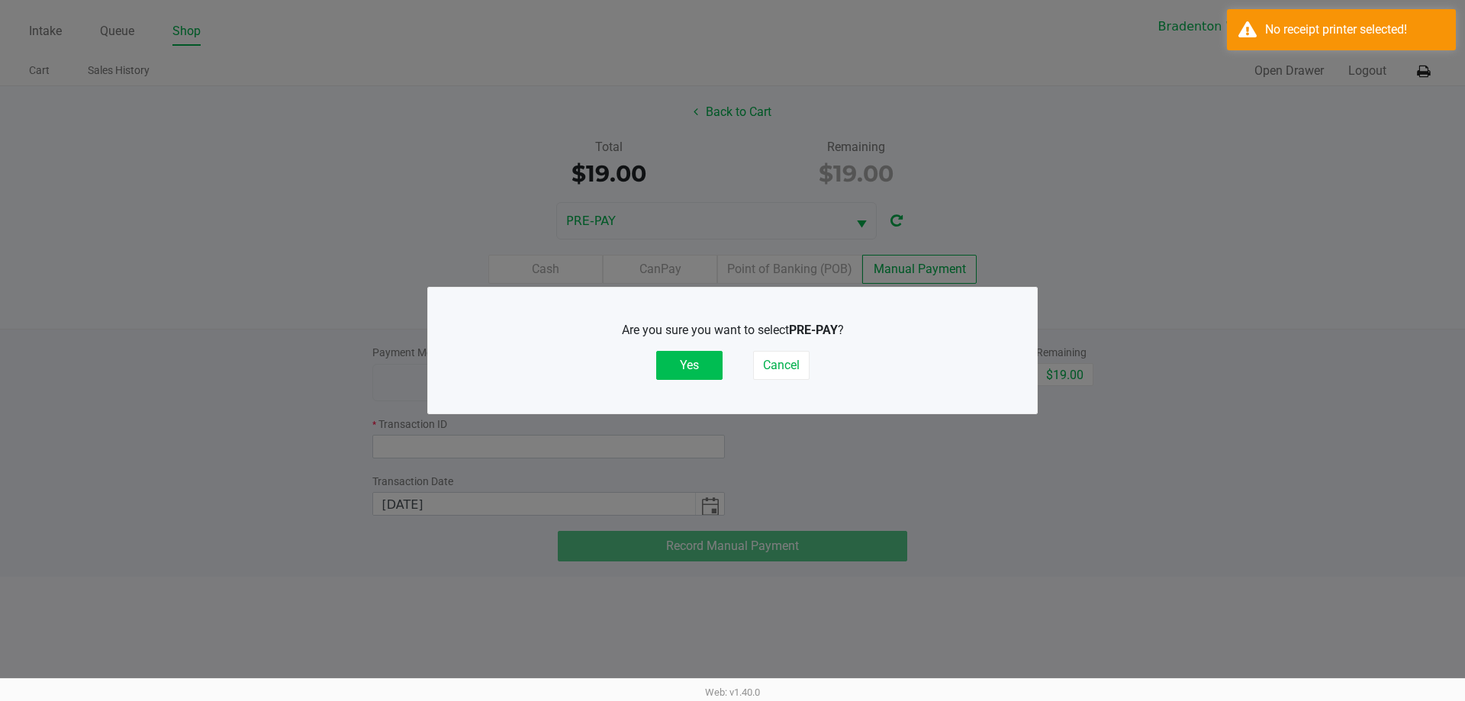
click at [706, 359] on button "Yes" at bounding box center [689, 365] width 66 height 29
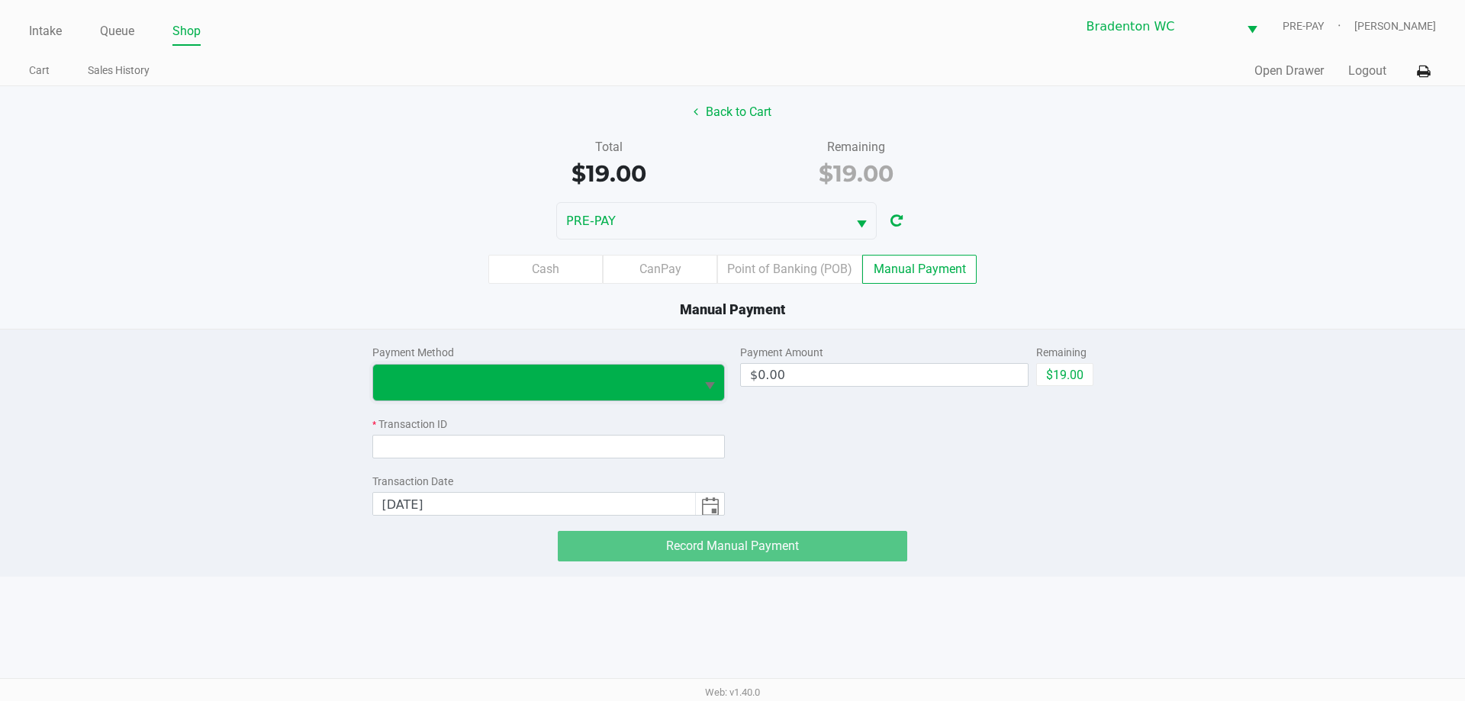
click at [609, 385] on span at bounding box center [534, 382] width 304 height 18
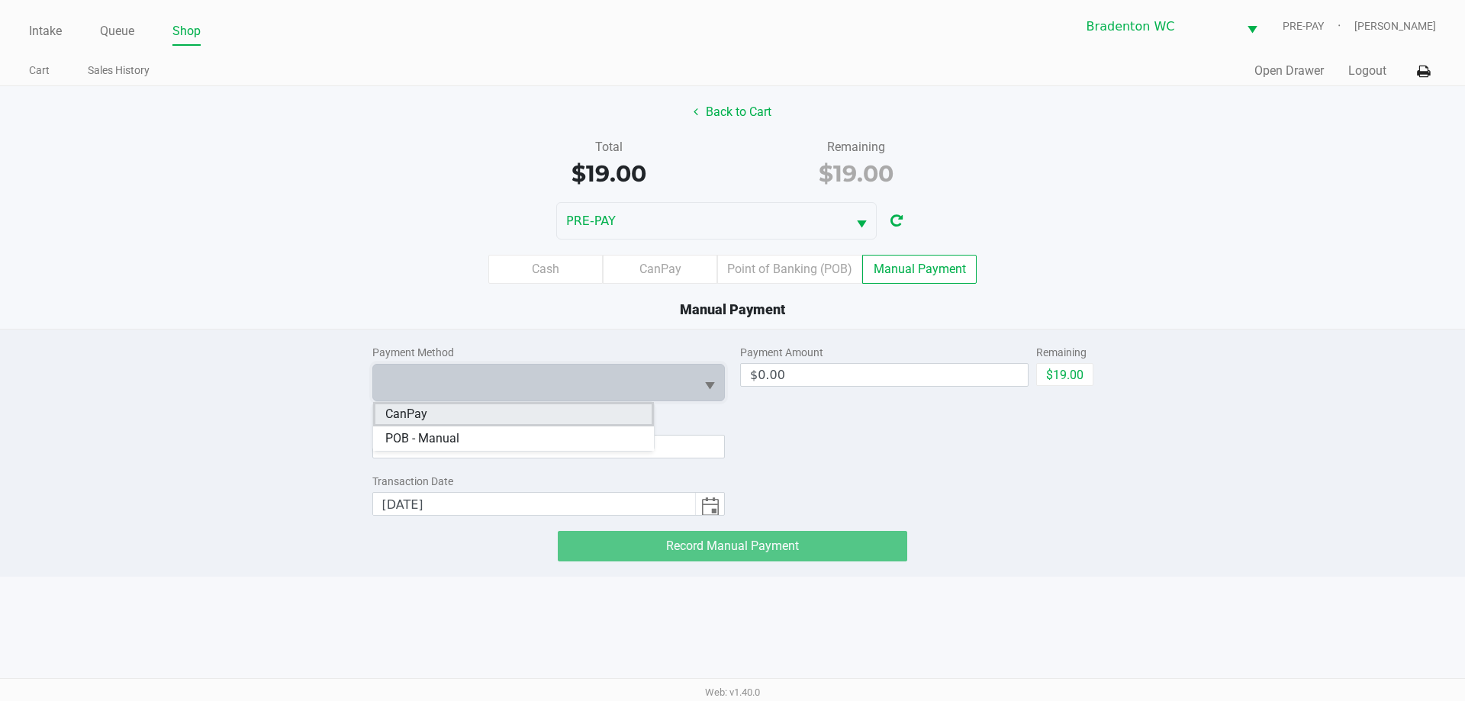
click at [483, 420] on li "CanPay" at bounding box center [513, 414] width 281 height 24
click at [1060, 372] on button "$19.00" at bounding box center [1064, 374] width 57 height 23
type input "$19.00"
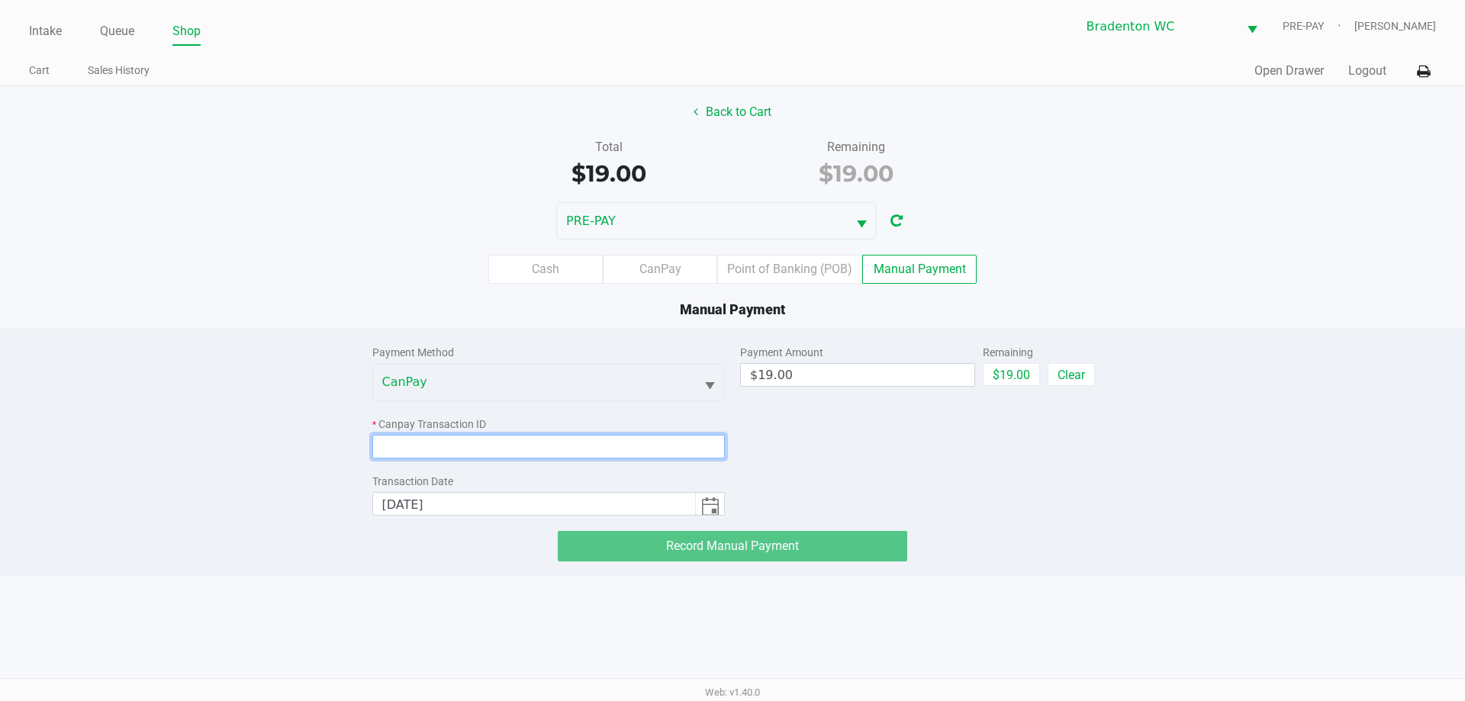
click at [494, 451] on input at bounding box center [548, 447] width 353 height 24
paste input "U3UDINI0ASAD"
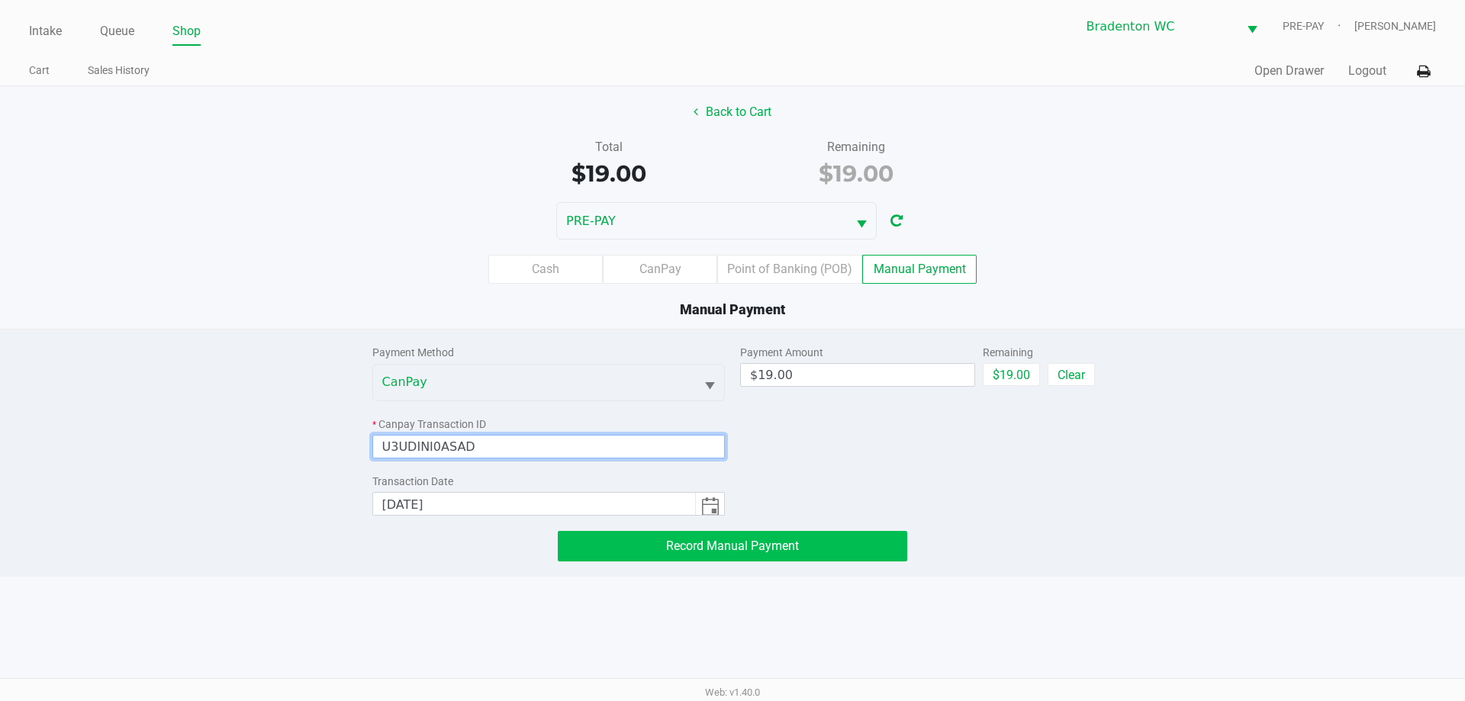
type input "U3UDINI0ASAD"
click at [840, 548] on button "Record Manual Payment" at bounding box center [732, 546] width 349 height 31
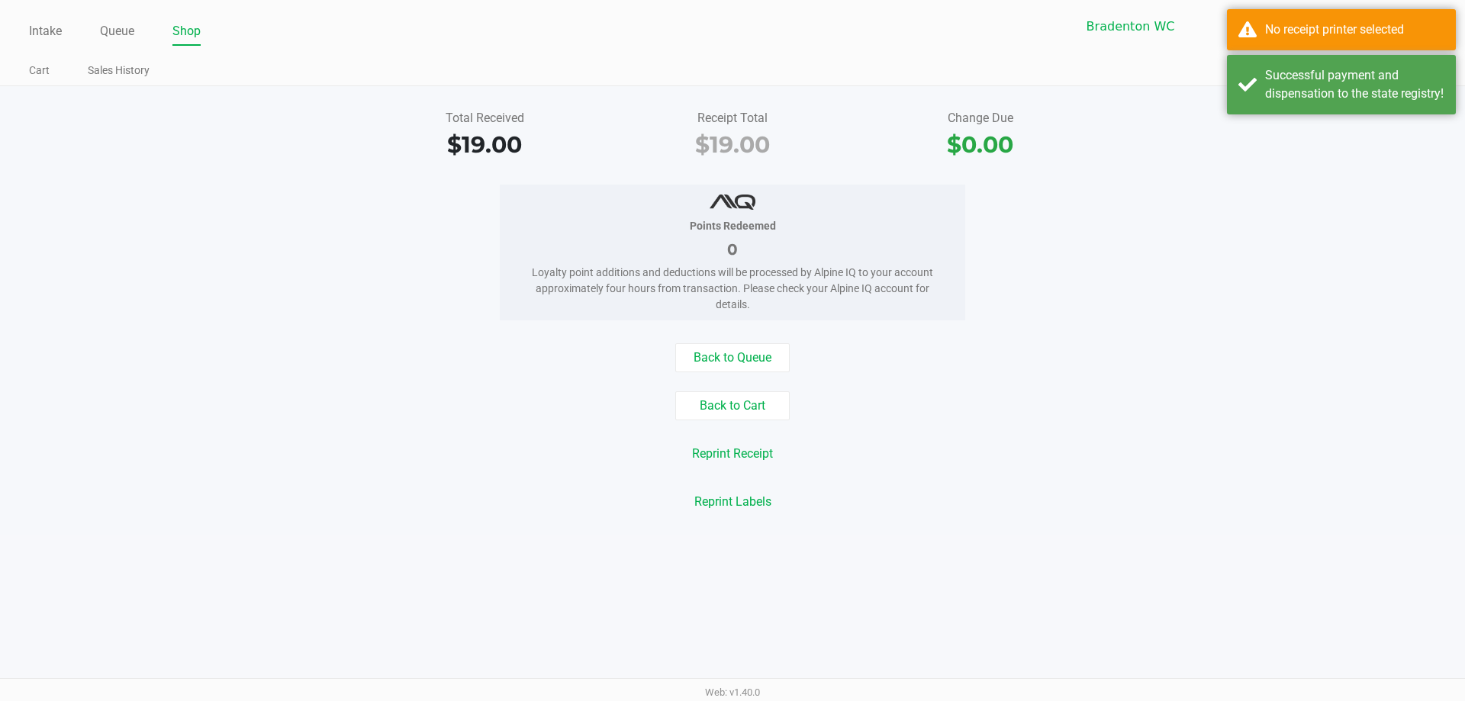
drag, startPoint x: 1382, startPoint y: 124, endPoint x: 1352, endPoint y: 54, distance: 75.8
click at [1376, 106] on div "Successful payment and dispensation to the state registry!" at bounding box center [1341, 84] width 229 height 59
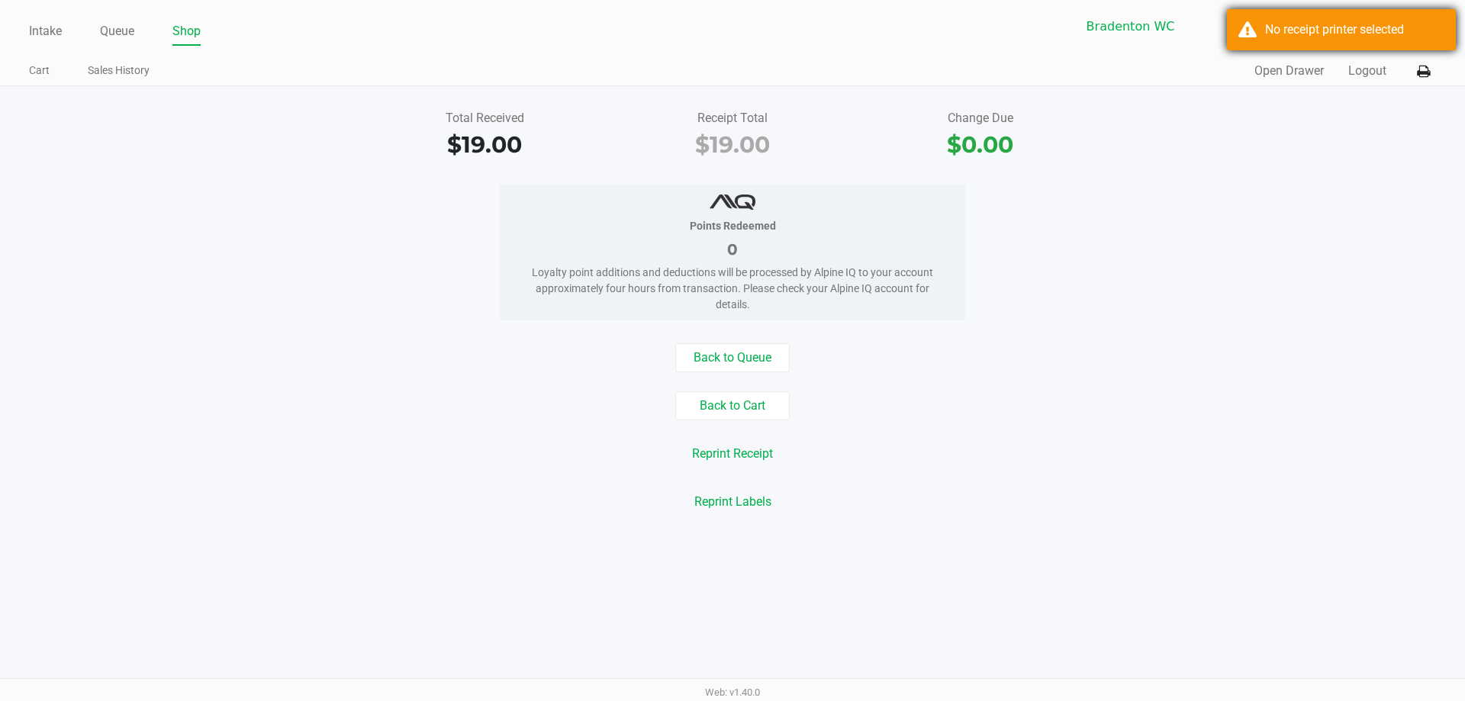
click at [1348, 38] on div "No receipt printer selected" at bounding box center [1354, 30] width 179 height 18
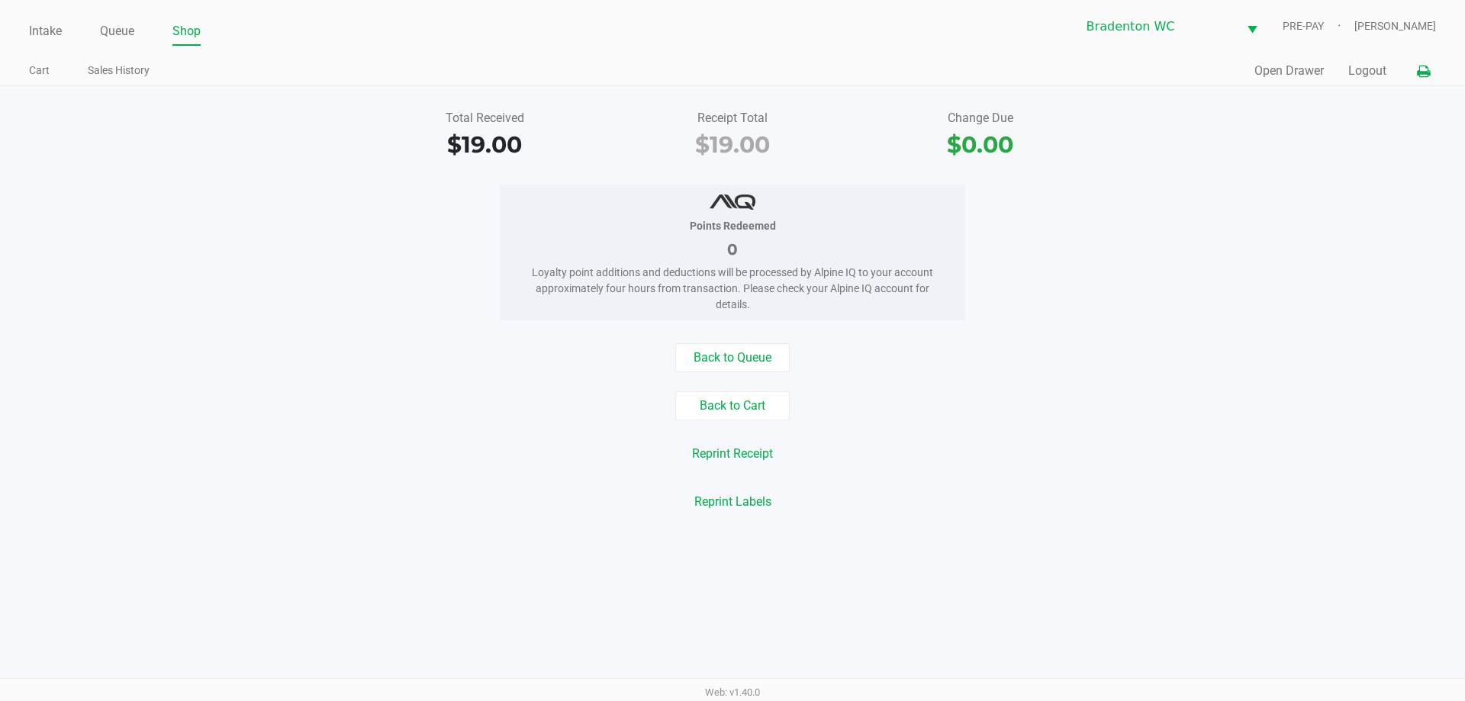
click at [1432, 74] on button at bounding box center [1422, 71] width 25 height 28
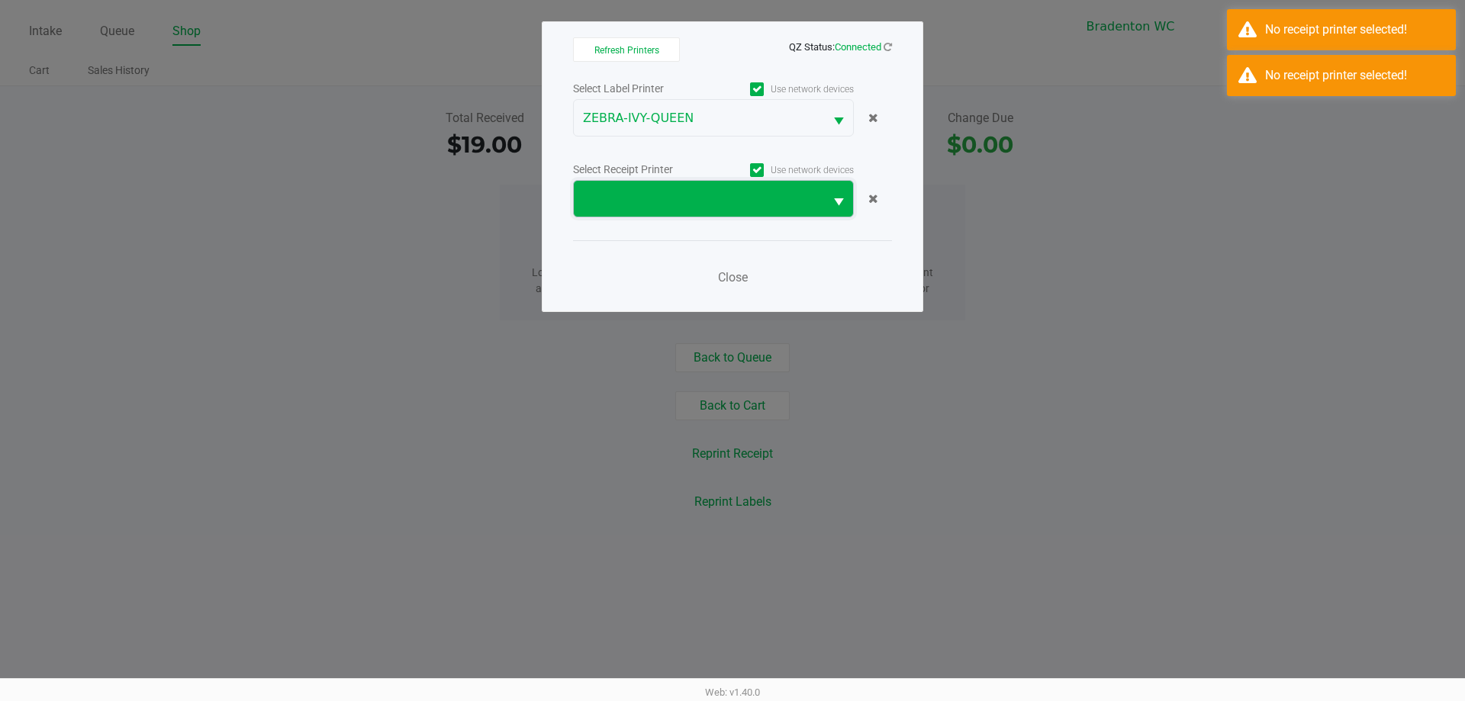
click at [618, 209] on span at bounding box center [699, 199] width 250 height 36
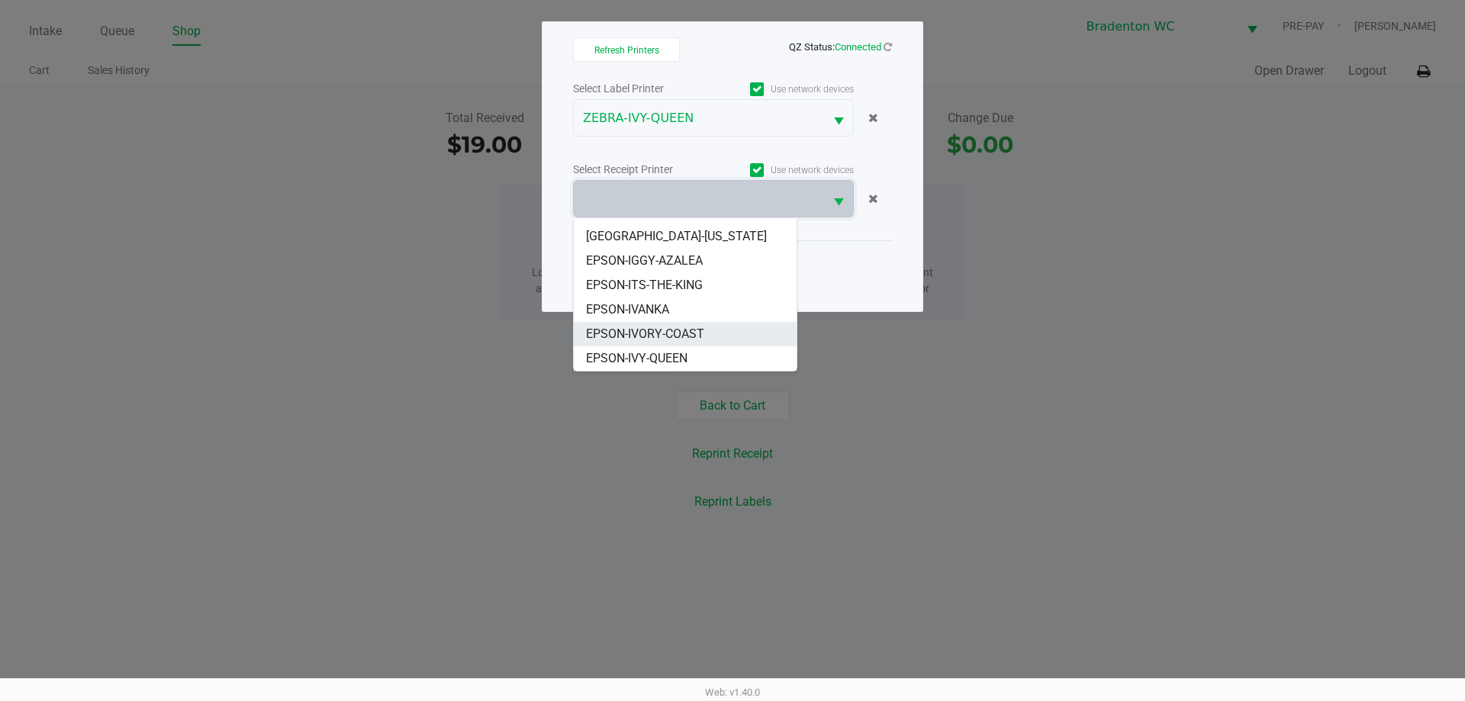
scroll to position [64, 0]
click at [648, 314] on span "EPSON-IDAHO" at bounding box center [676, 313] width 181 height 18
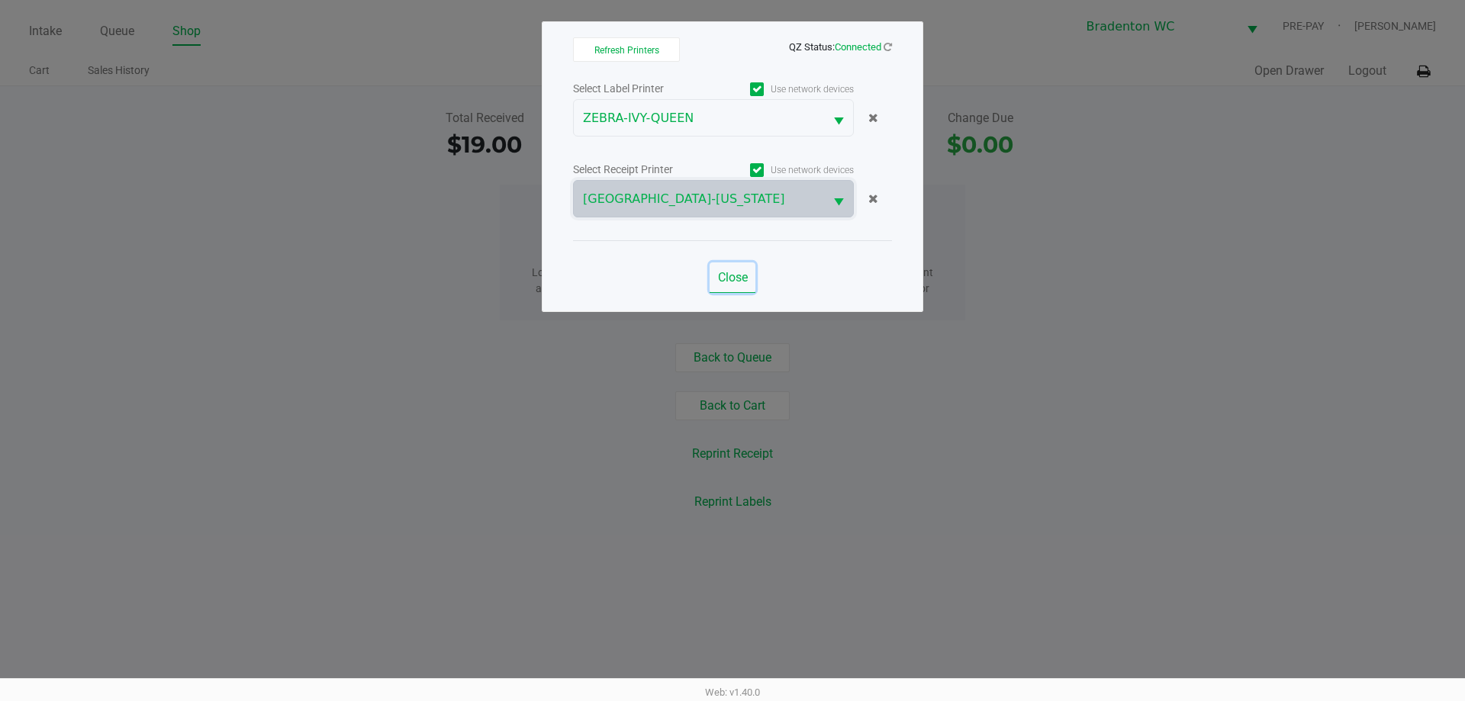
click at [741, 272] on span "Close" at bounding box center [733, 277] width 30 height 14
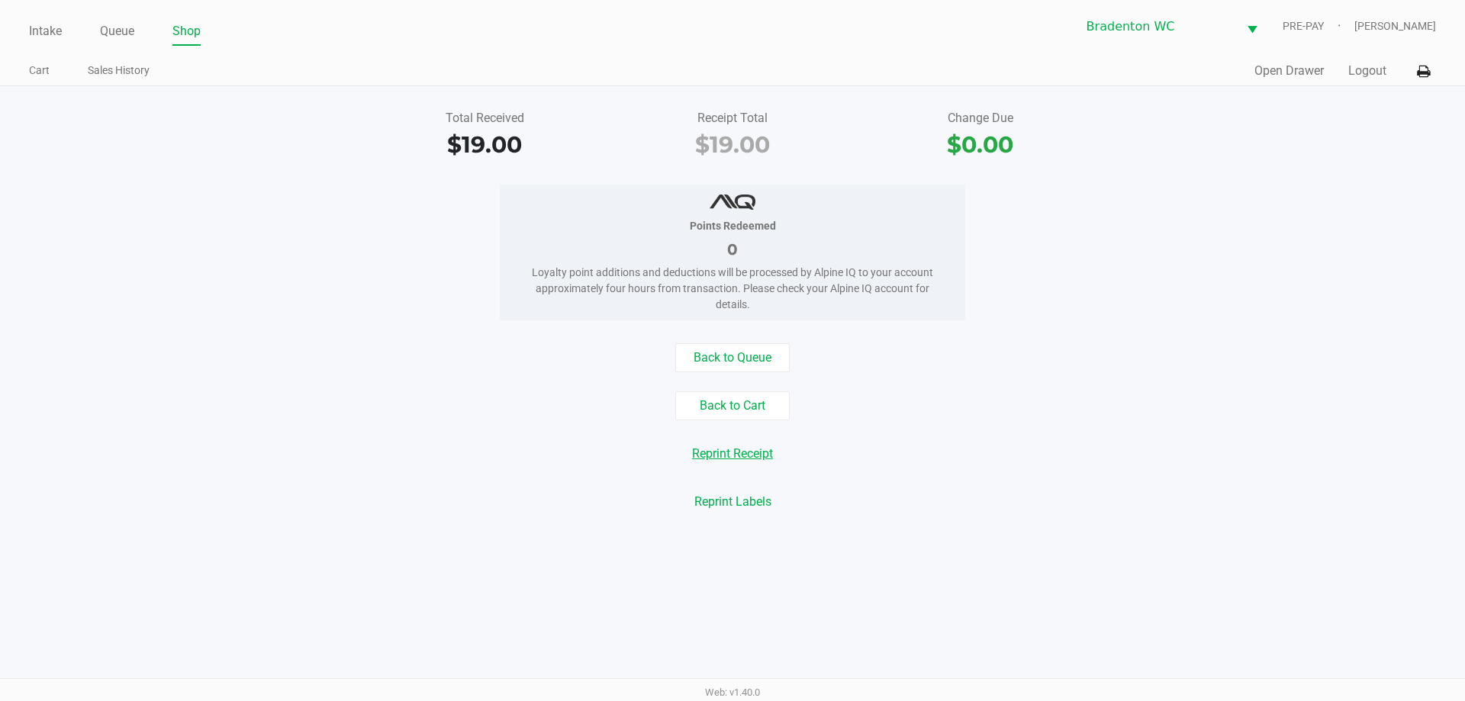
click at [727, 457] on button "Reprint Receipt" at bounding box center [732, 453] width 101 height 29
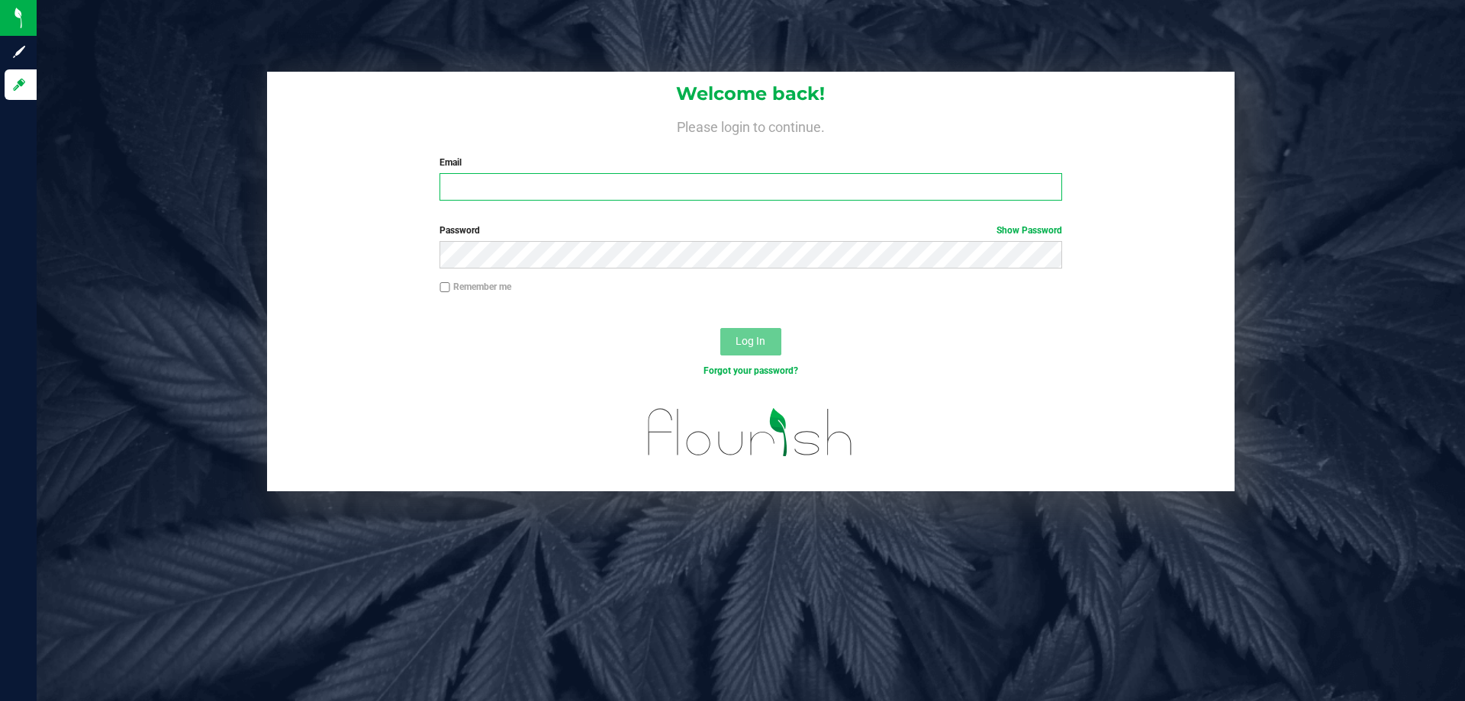
click at [613, 185] on input "Email" at bounding box center [750, 186] width 622 height 27
type input "[EMAIL_ADDRESS][DOMAIN_NAME]"
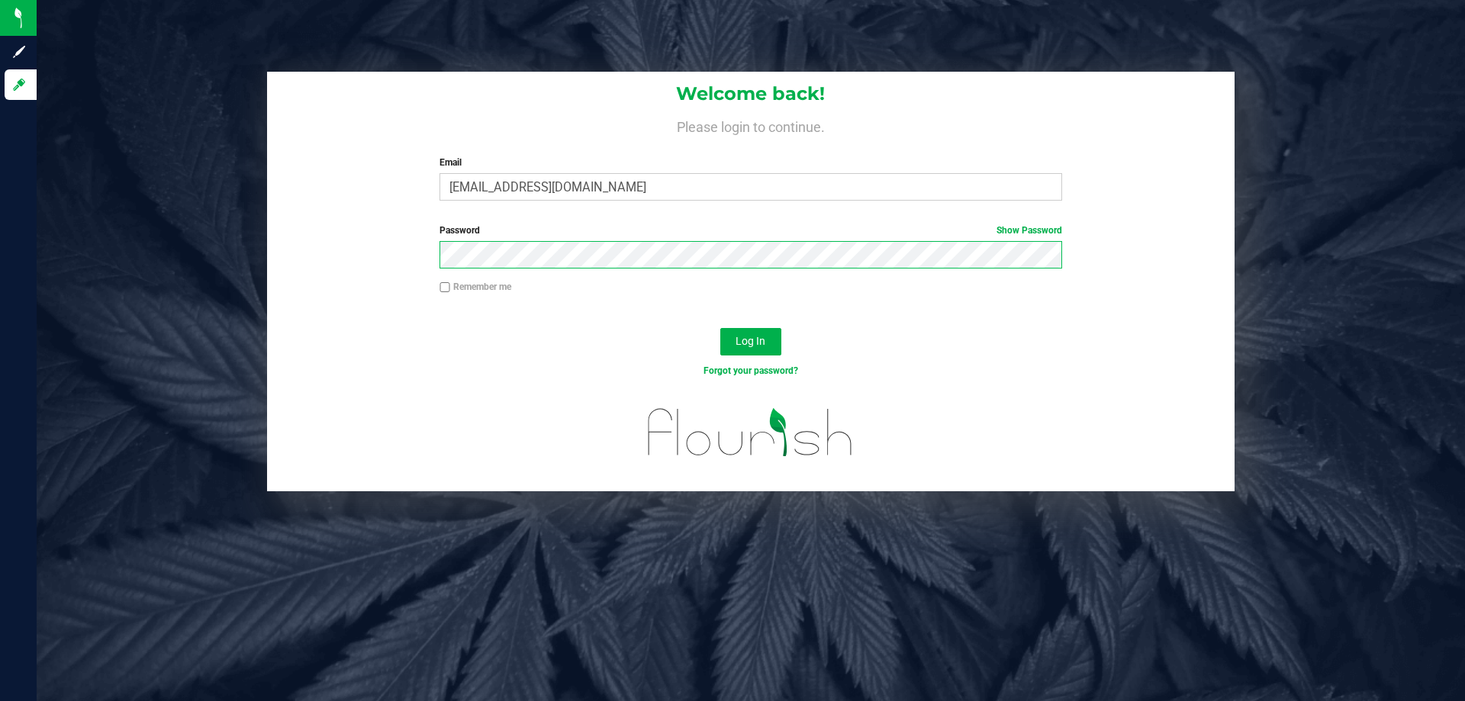
click at [720, 328] on button "Log In" at bounding box center [750, 341] width 61 height 27
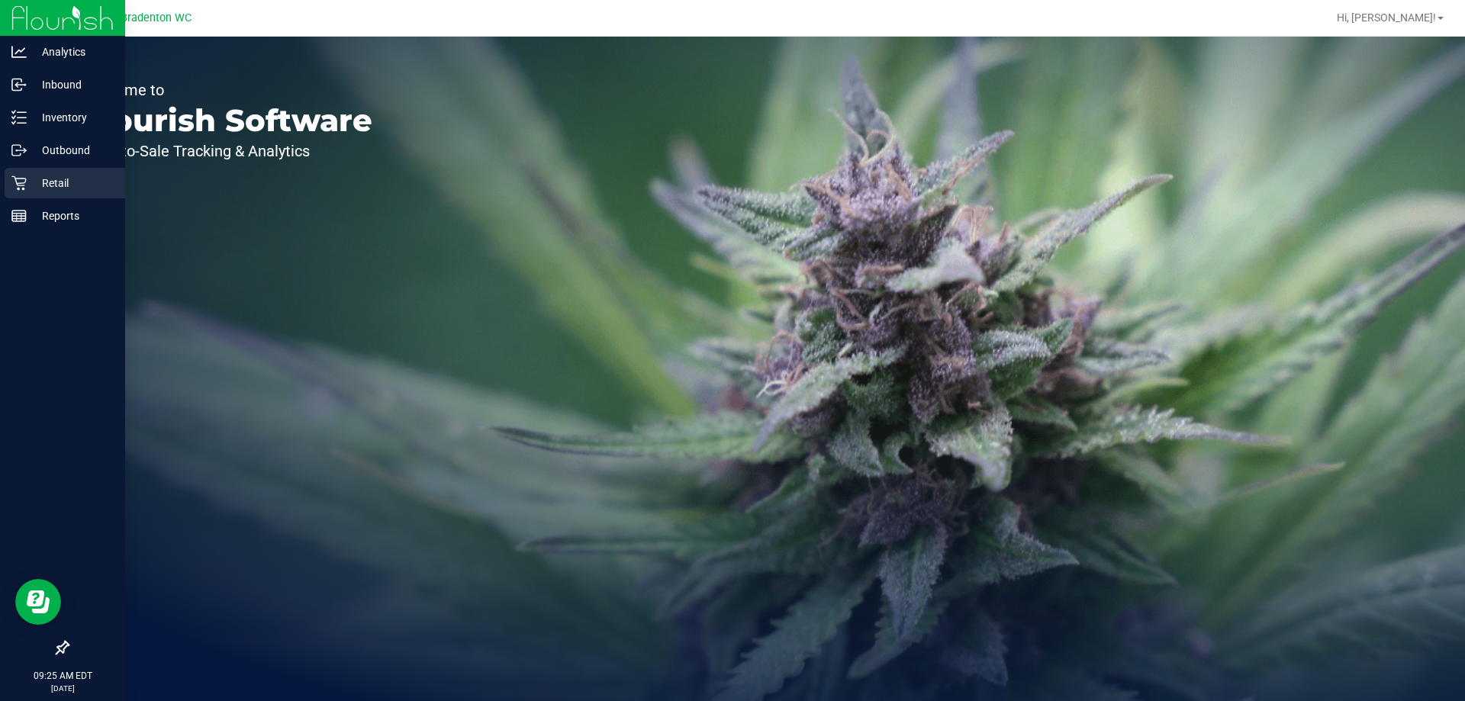
click at [26, 174] on div "Retail" at bounding box center [65, 183] width 121 height 31
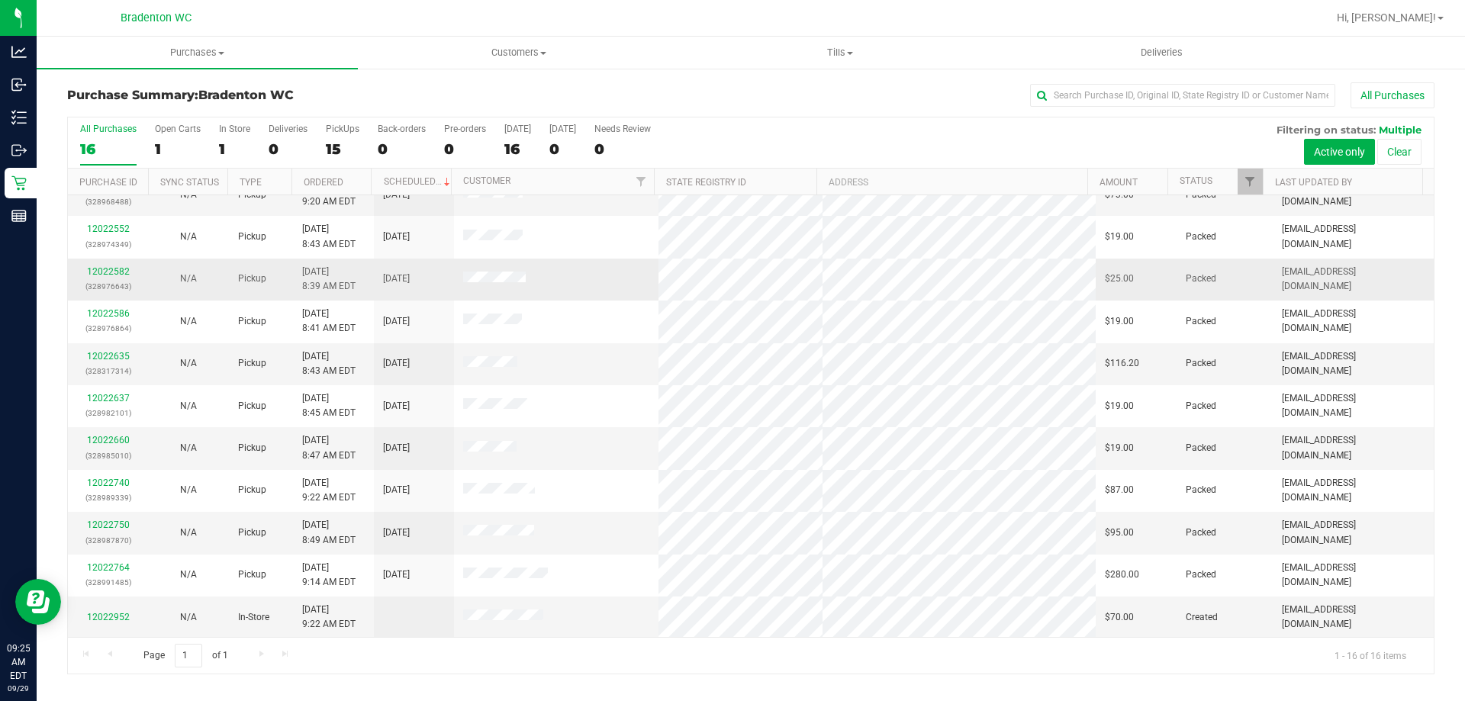
scroll to position [234, 0]
click at [116, 435] on link "12022660" at bounding box center [108, 438] width 43 height 11
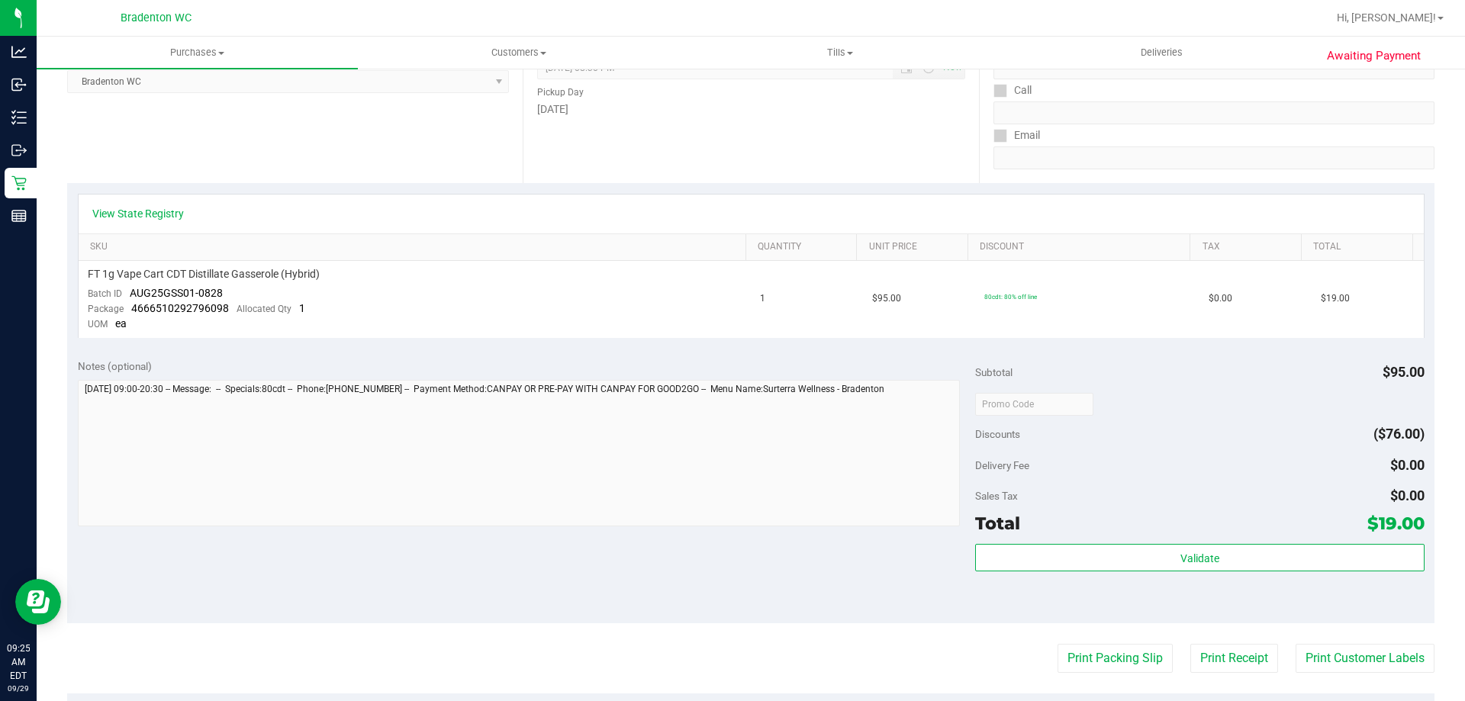
scroll to position [229, 0]
